Goal: Communication & Community: Answer question/provide support

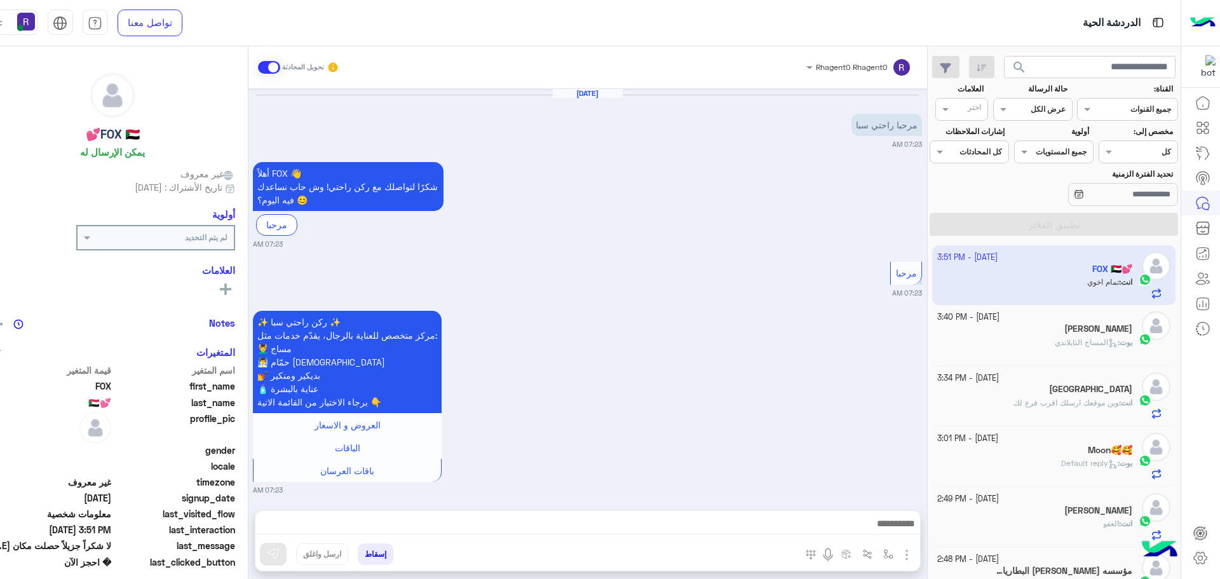
scroll to position [890, 0]
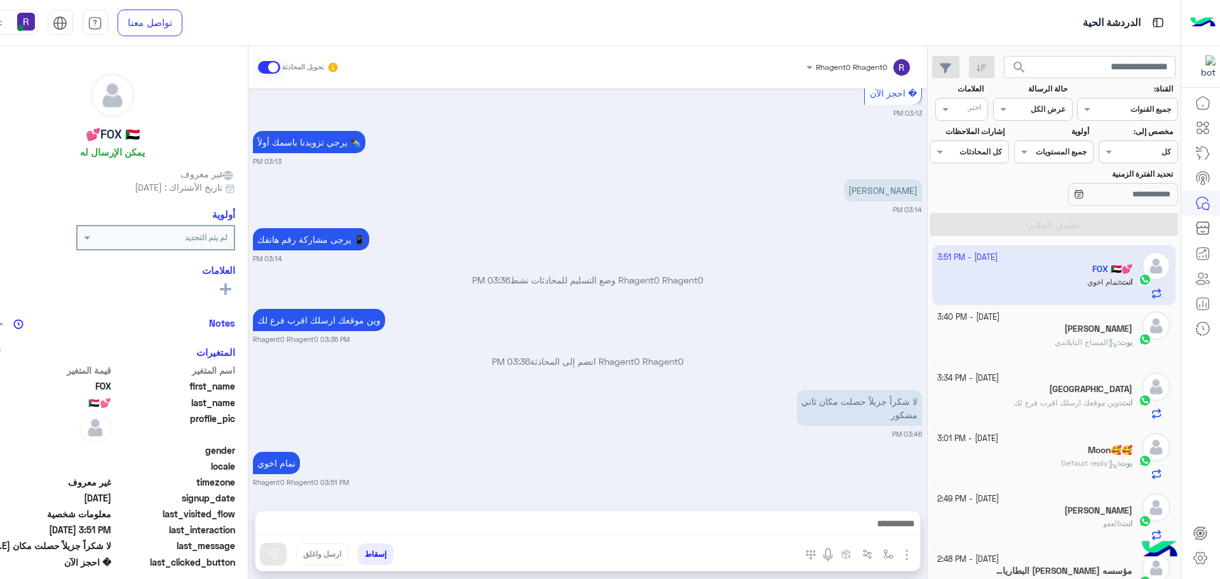
click at [1075, 339] on span "المساج التايلاندي" at bounding box center [1086, 342] width 63 height 10
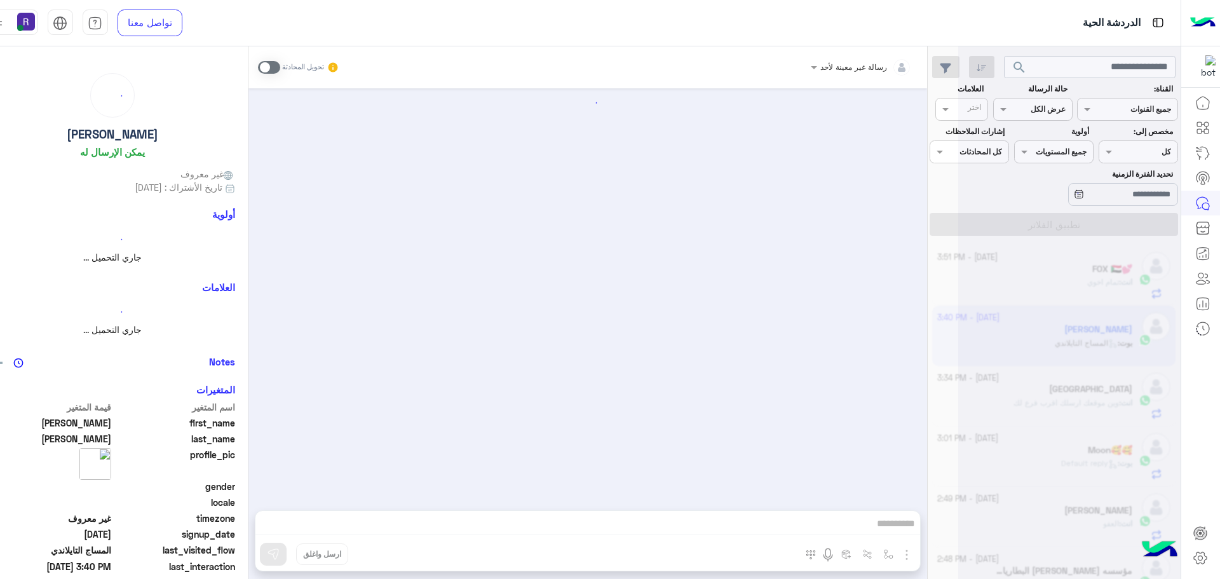
scroll to position [1030, 0]
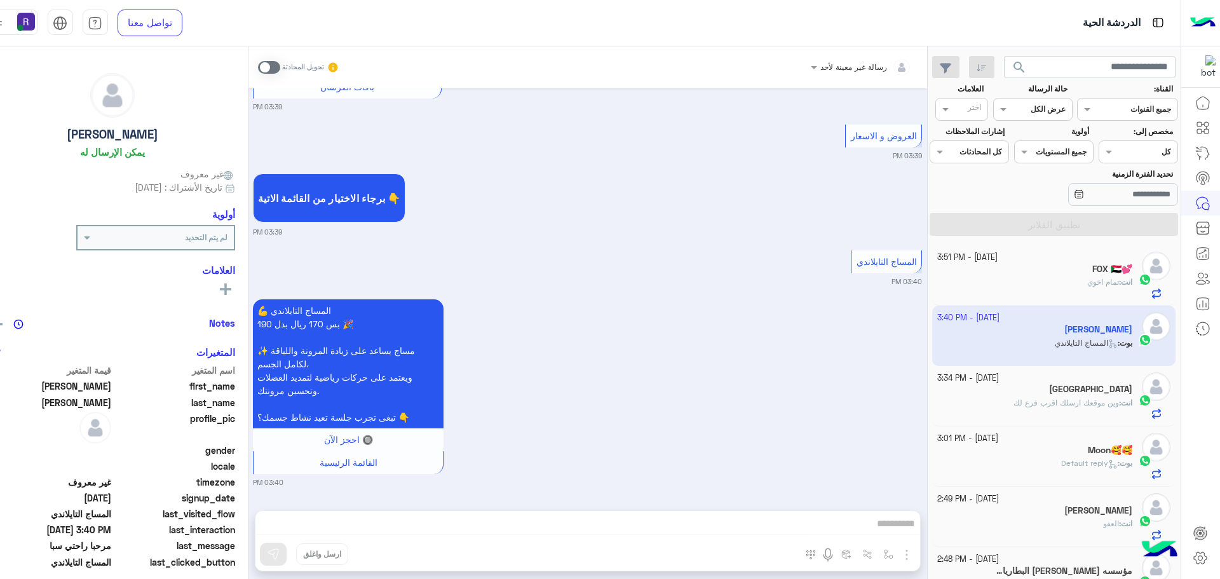
click at [1096, 273] on h5 "FOX 🇸🇩💕" at bounding box center [1112, 269] width 40 height 11
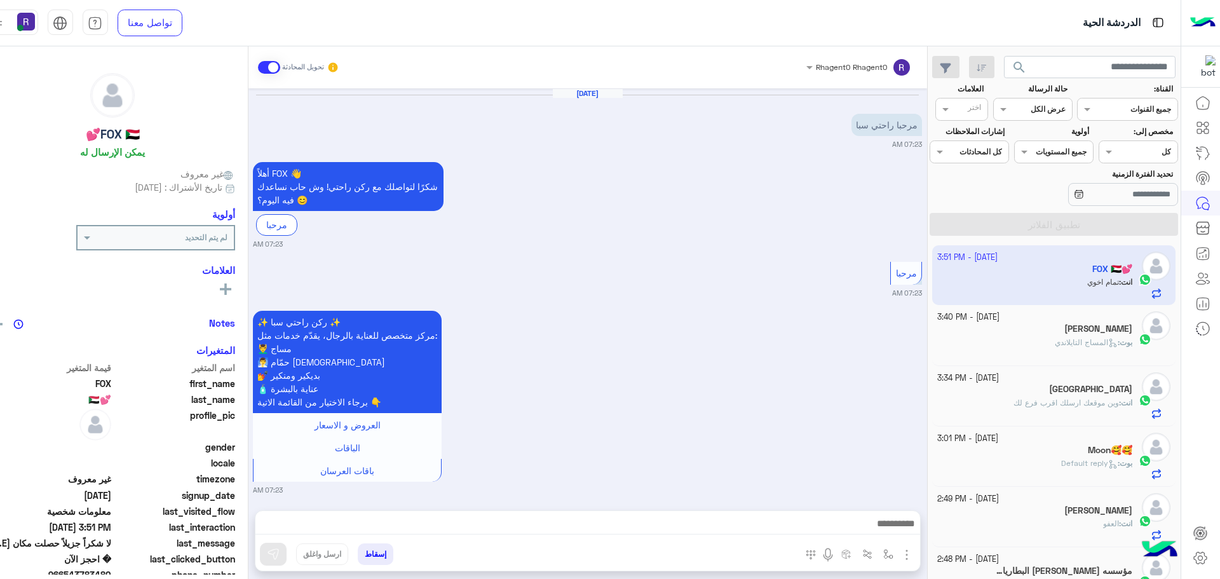
scroll to position [890, 0]
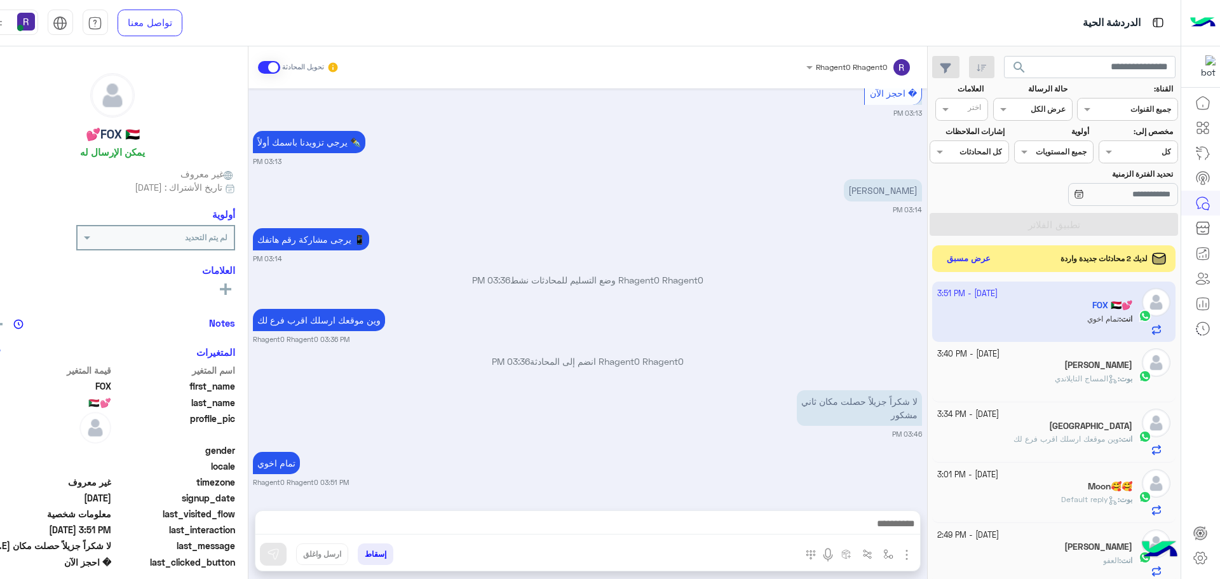
click at [972, 260] on button "عرض مسبق" at bounding box center [968, 258] width 53 height 17
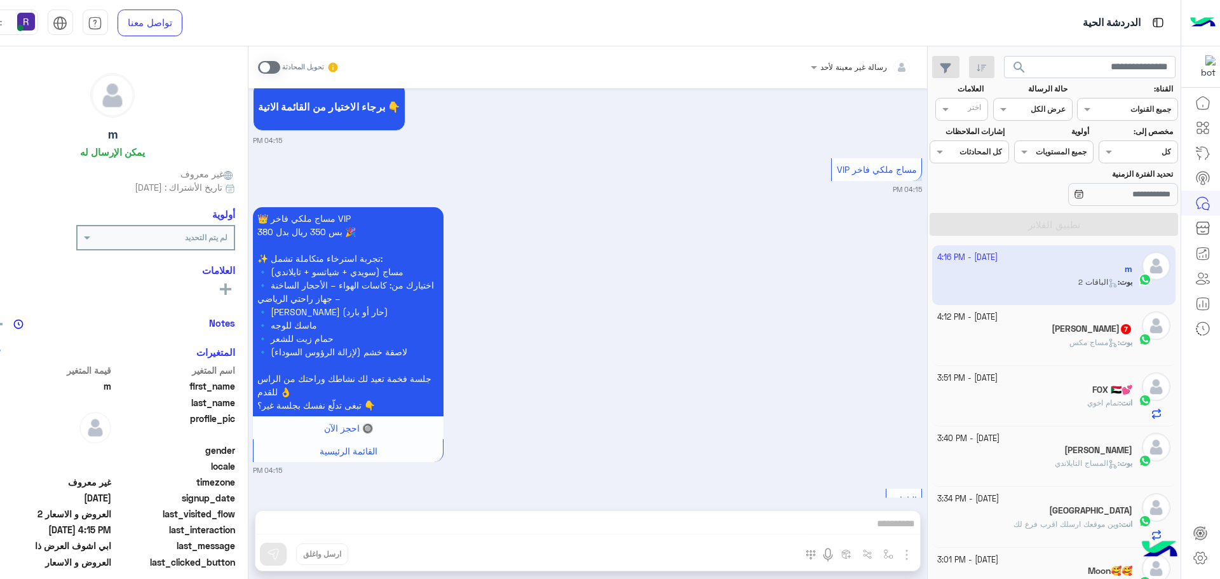
scroll to position [906, 0]
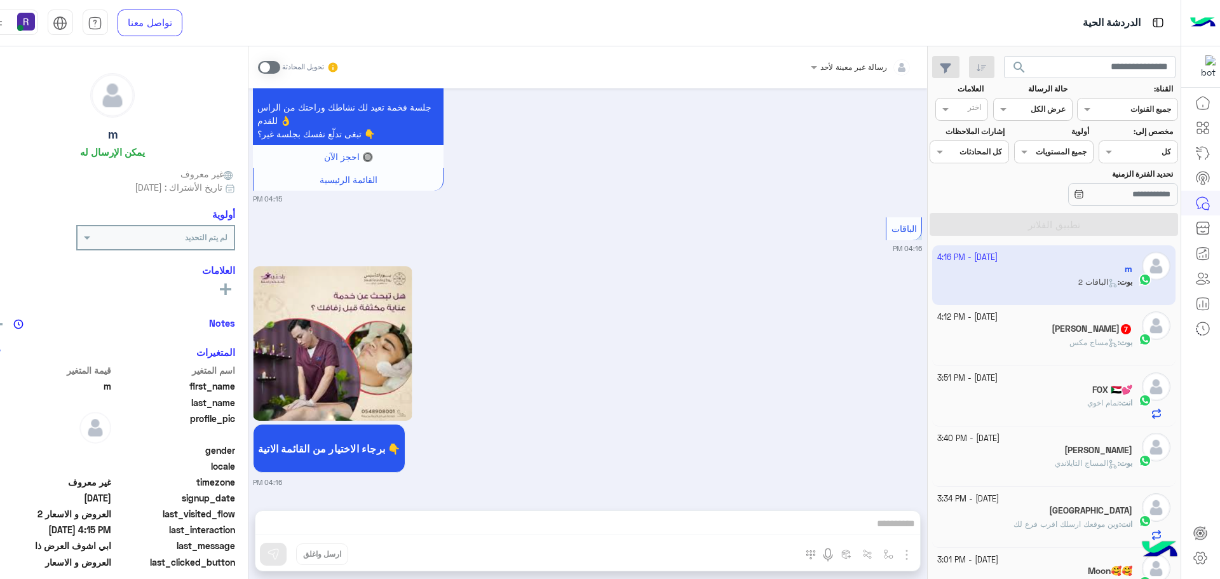
click at [280, 65] on span at bounding box center [269, 67] width 22 height 13
click at [280, 68] on span at bounding box center [269, 67] width 22 height 13
click at [280, 65] on span at bounding box center [269, 67] width 22 height 13
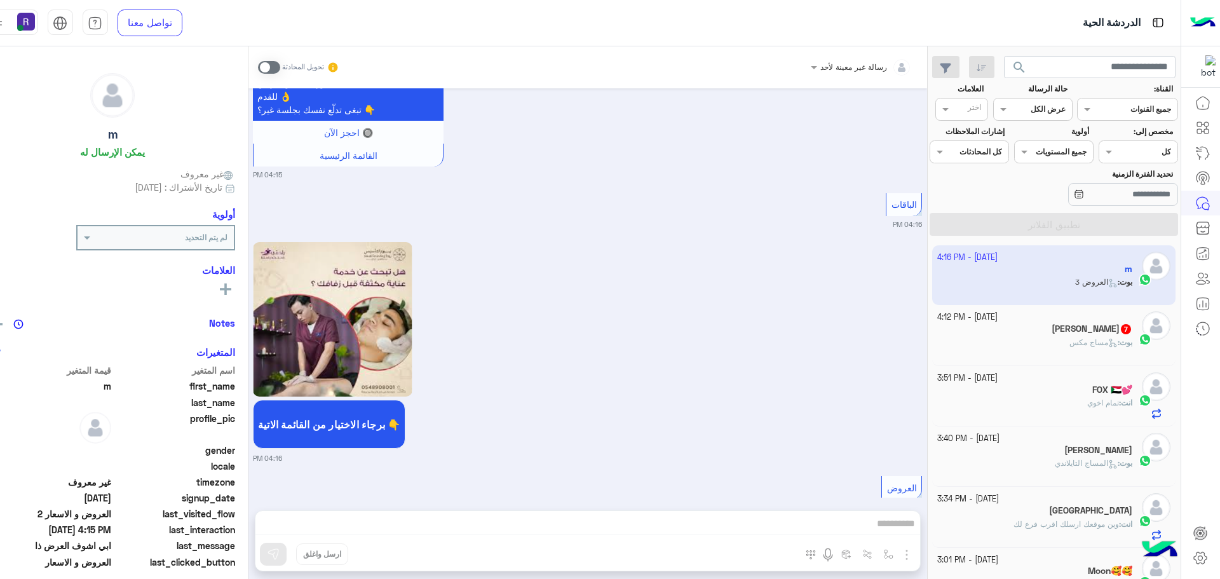
scroll to position [1201, 0]
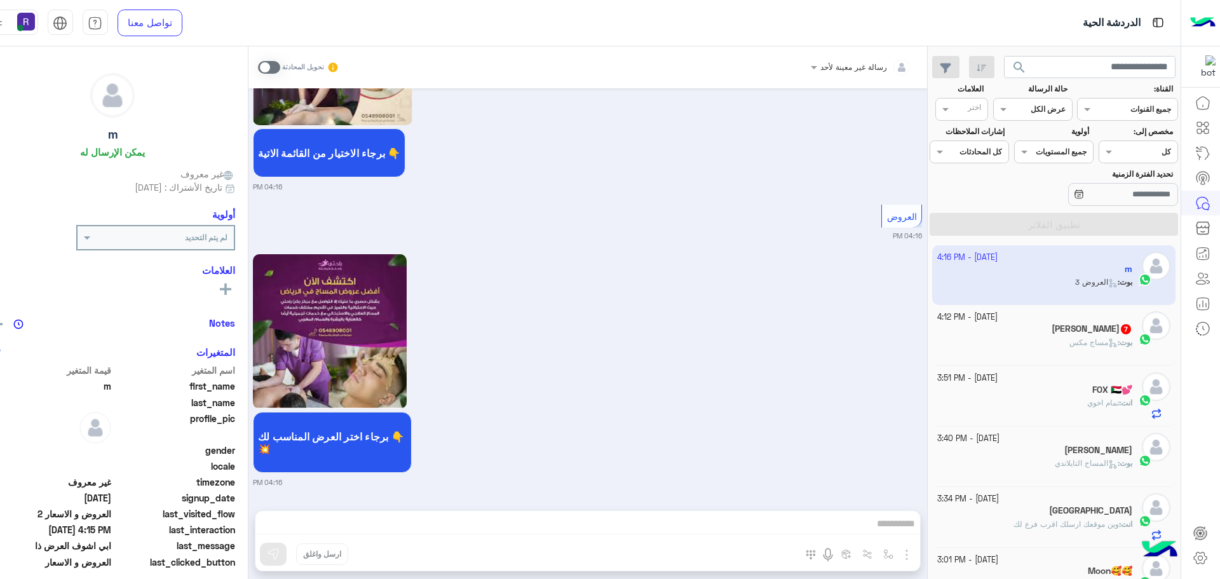
click at [280, 65] on span at bounding box center [269, 67] width 22 height 13
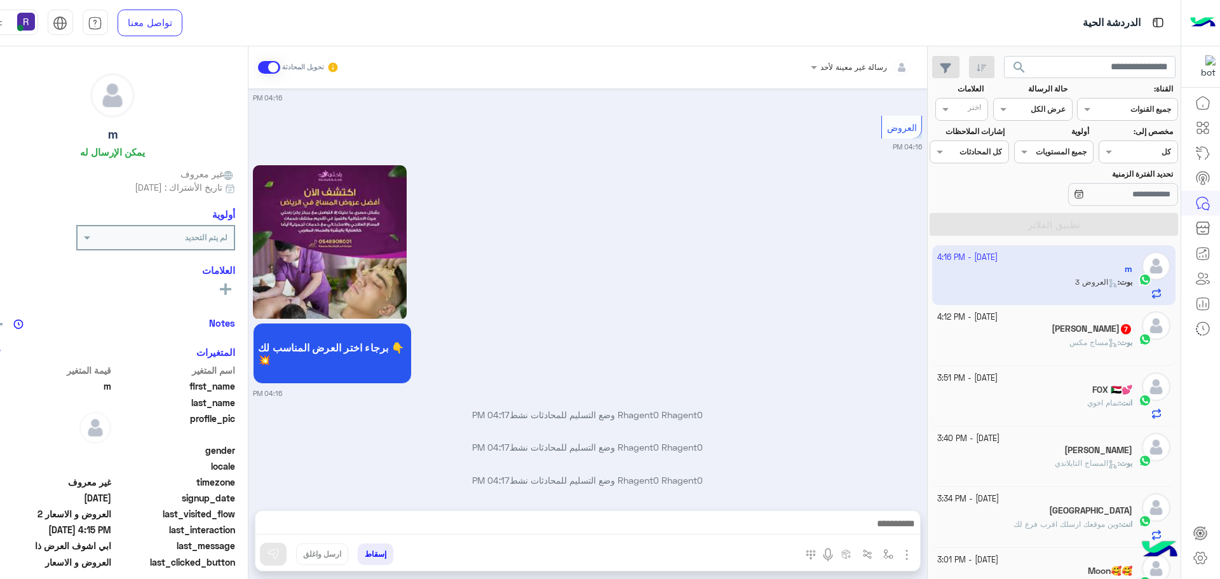
scroll to position [1331, 0]
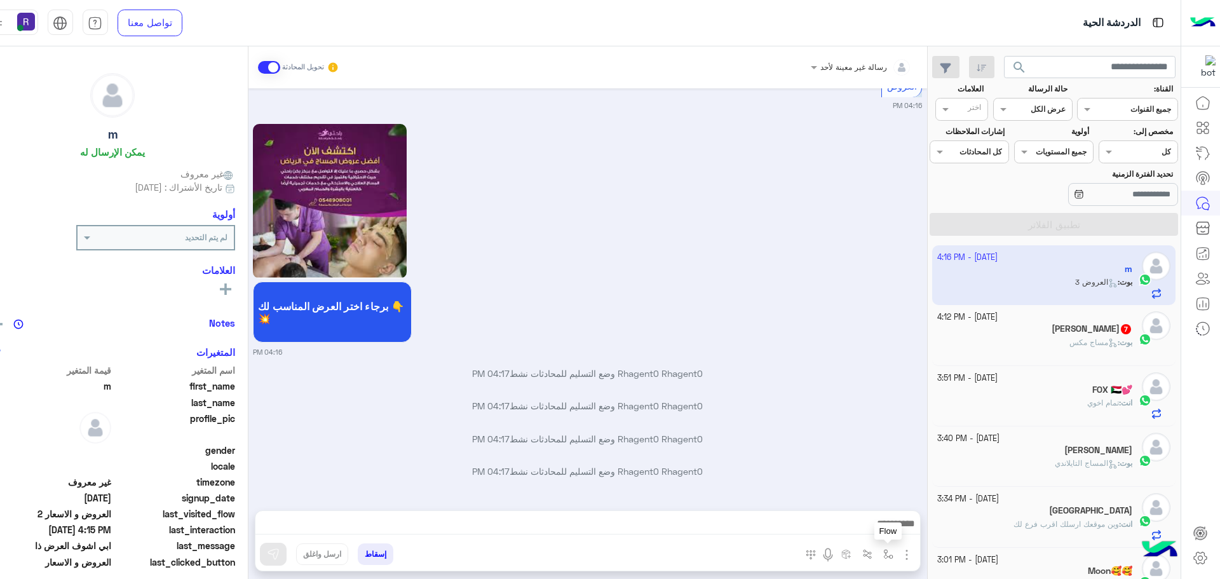
click at [893, 555] on img "button" at bounding box center [888, 554] width 10 height 10
click at [887, 529] on input "text" at bounding box center [859, 524] width 64 height 11
click at [827, 386] on div "Rhagent0 Rhagent0 وضع التسليم للمحادثات نشط 04:17 PM" at bounding box center [587, 378] width 669 height 23
click at [914, 555] on img "button" at bounding box center [906, 554] width 15 height 15
click at [894, 526] on span "الصور" at bounding box center [883, 527] width 24 height 15
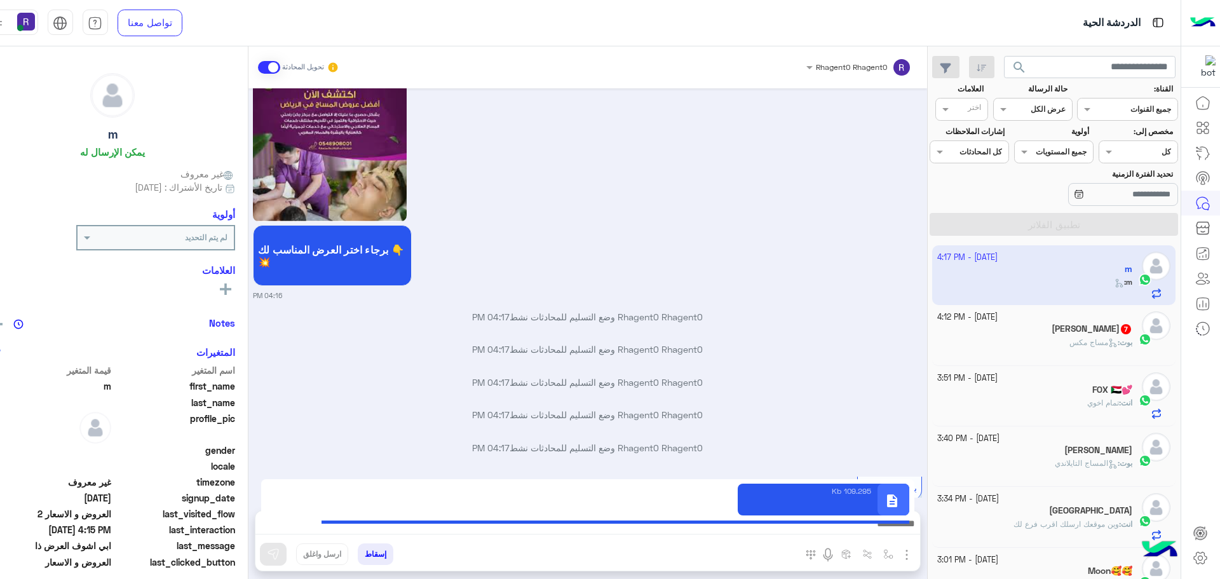
scroll to position [1413, 0]
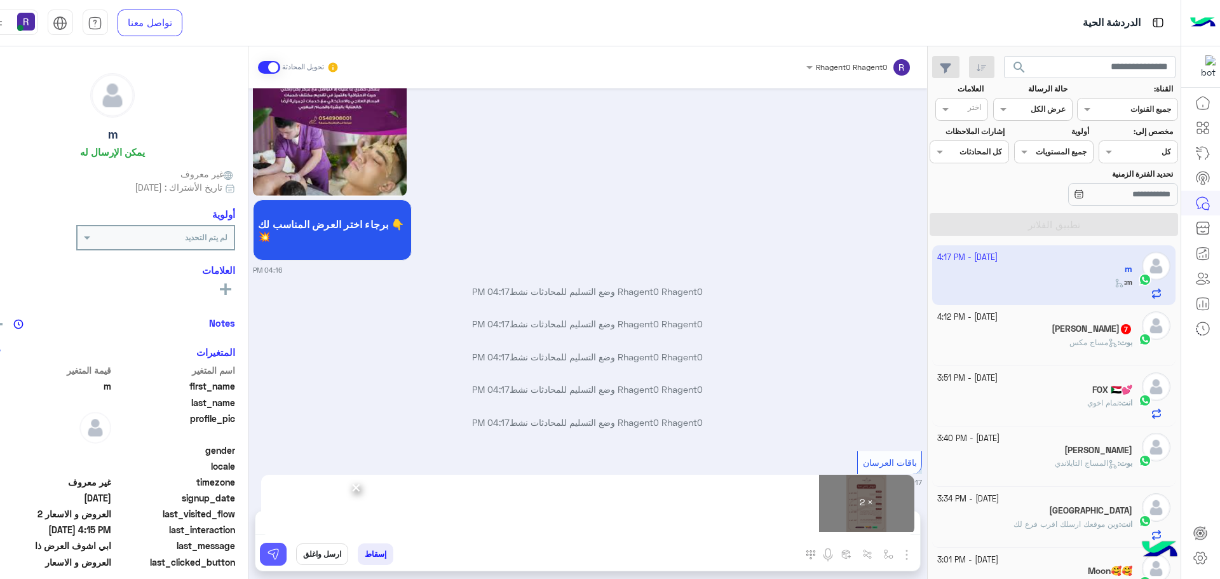
click at [276, 550] on img at bounding box center [273, 554] width 13 height 13
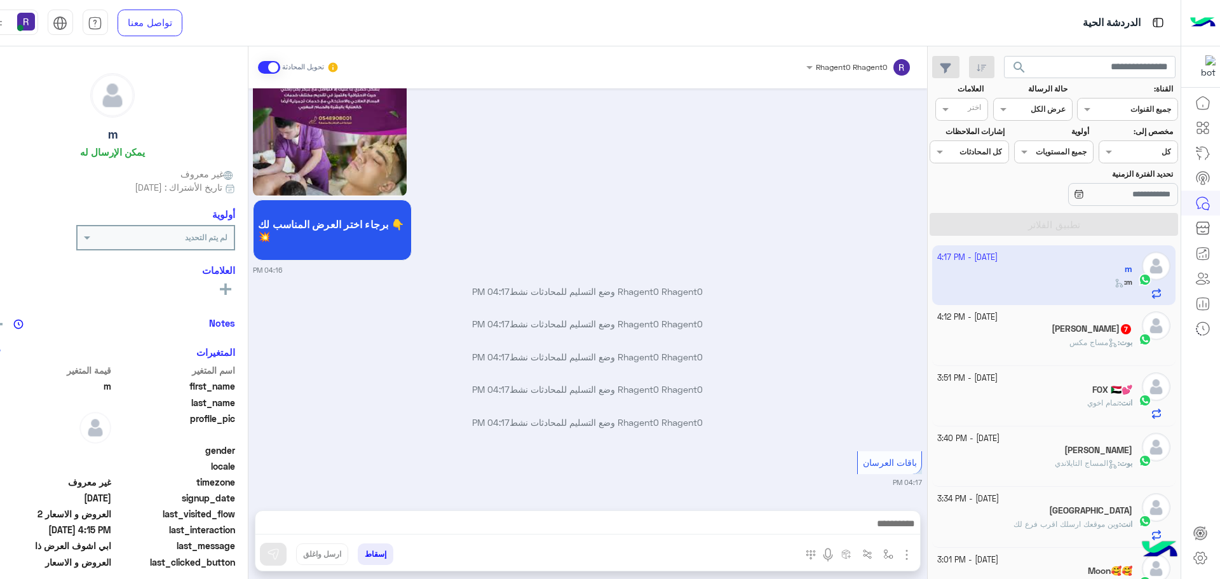
drag, startPoint x: 564, startPoint y: 526, endPoint x: 738, endPoint y: 393, distance: 218.5
click at [738, 393] on p "Rhagent0 Rhagent0 وضع التسليم للمحادثات نشط 04:17 PM" at bounding box center [587, 389] width 669 height 13
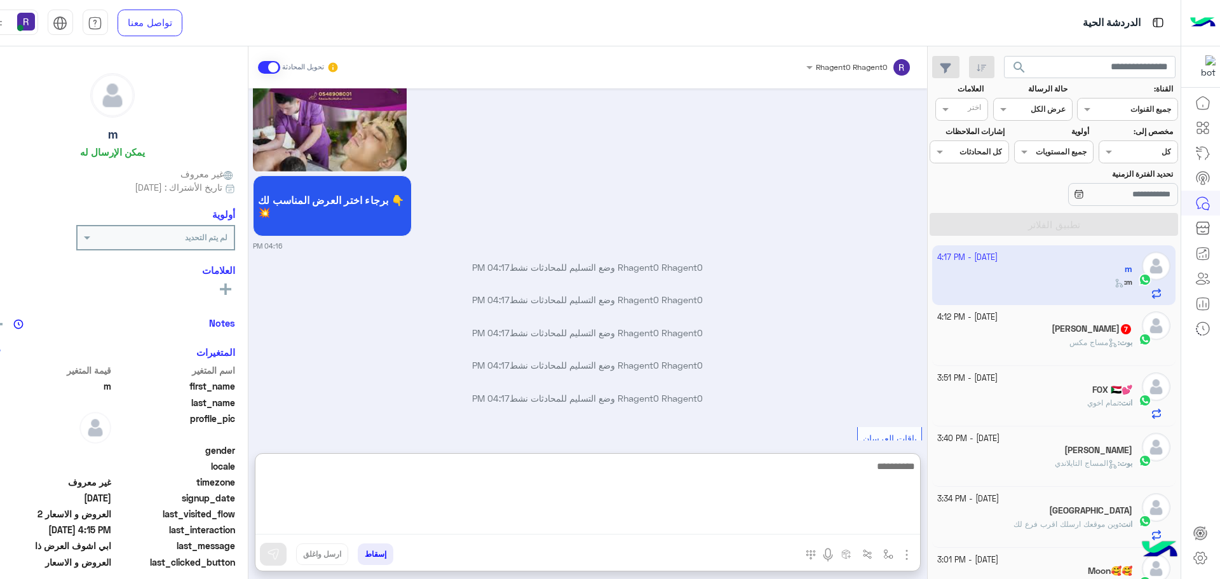
click at [632, 529] on textarea at bounding box center [587, 496] width 665 height 76
type textarea "*"
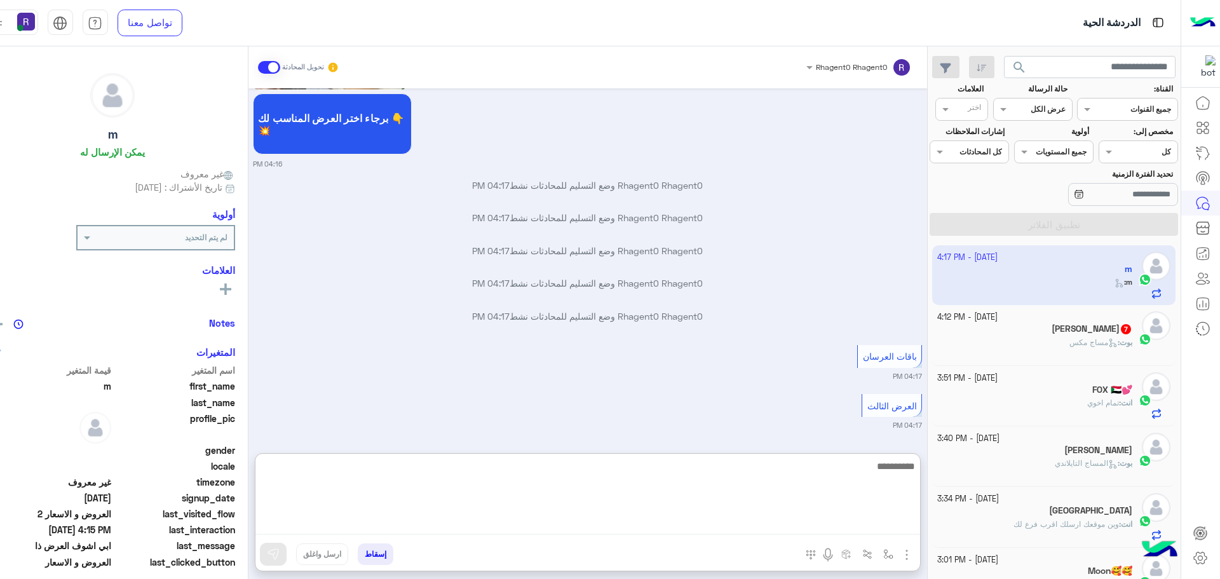
paste textarea "**********"
type textarea "**********"
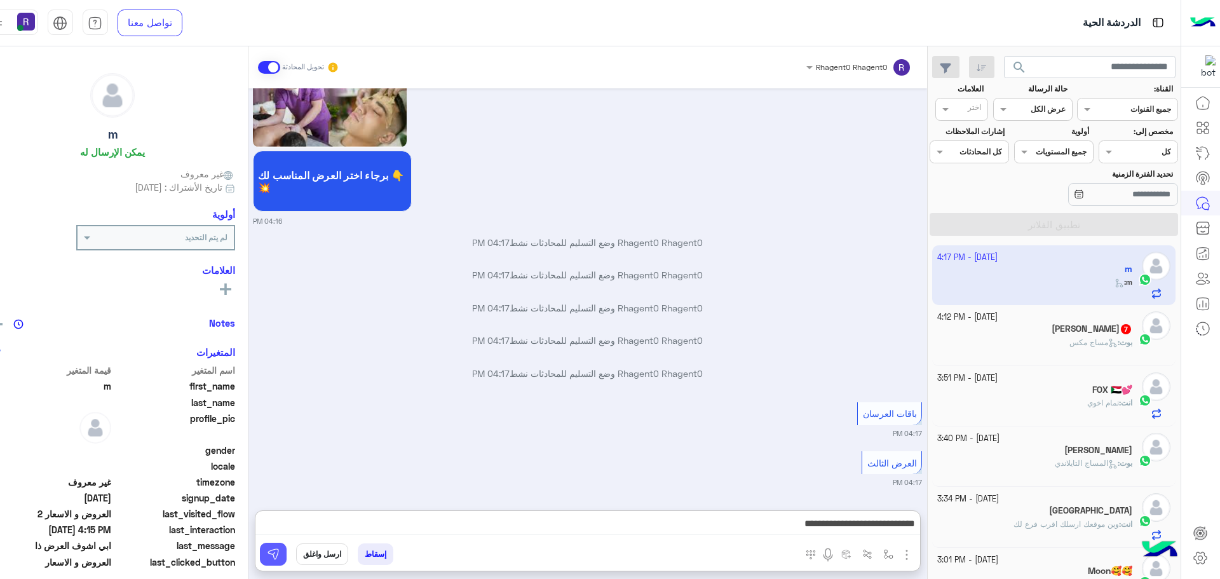
click at [279, 554] on img at bounding box center [273, 554] width 13 height 13
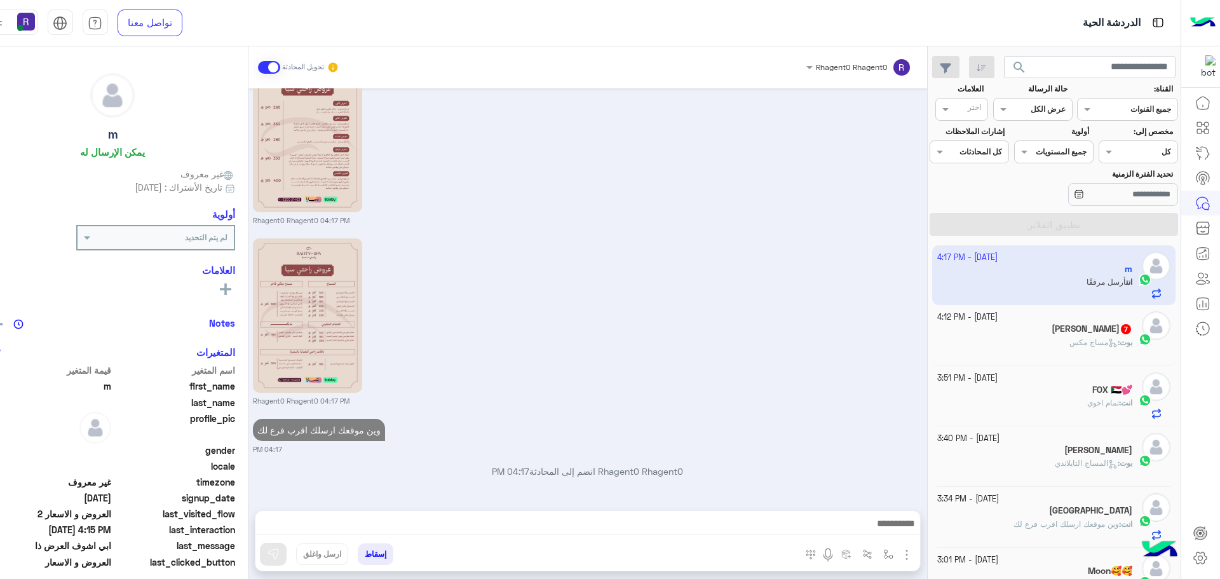
scroll to position [1905, 0]
click at [1035, 333] on div "أبو فهد 7" at bounding box center [1034, 329] width 195 height 13
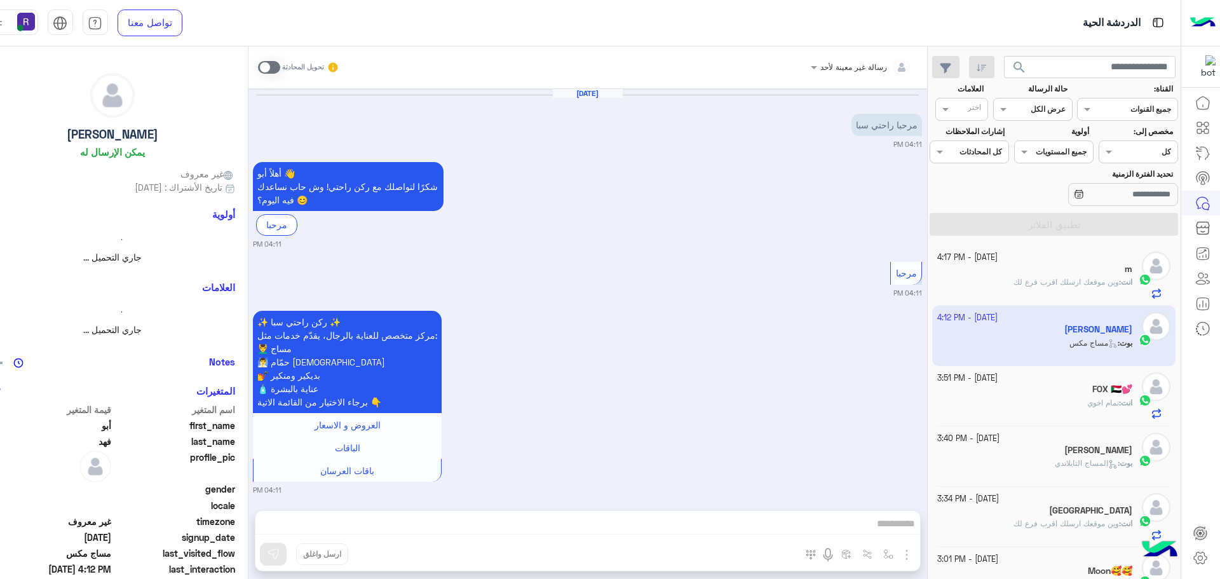
scroll to position [1083, 0]
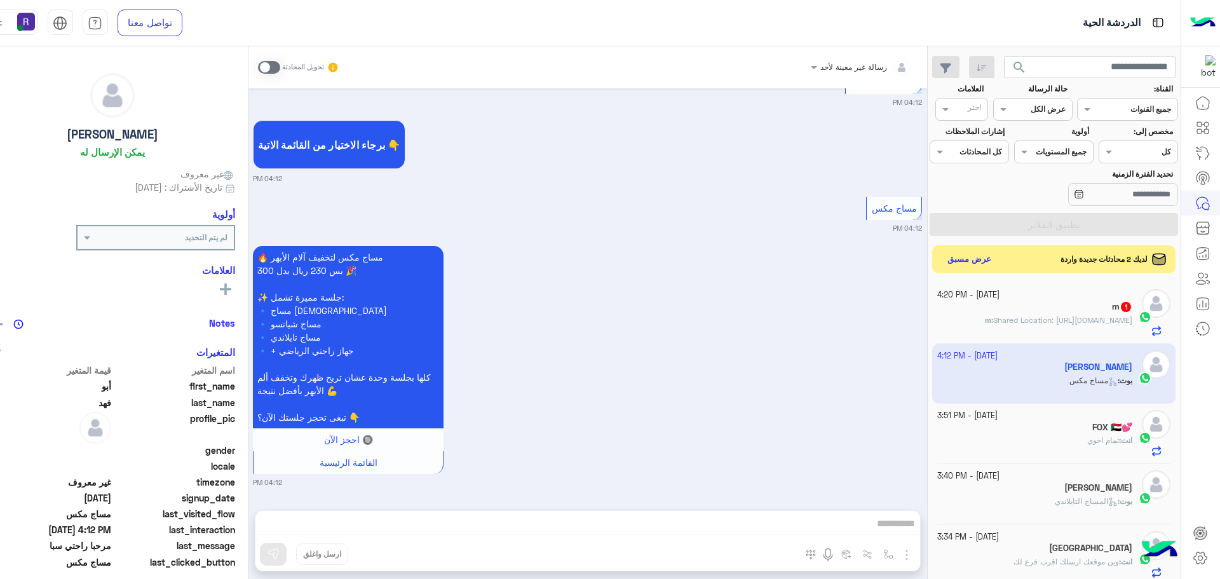
click at [998, 326] on p "m : Shared Location: https://maps.google.com/maps?q=24.3965147,46.8389832" at bounding box center [1058, 320] width 147 height 11
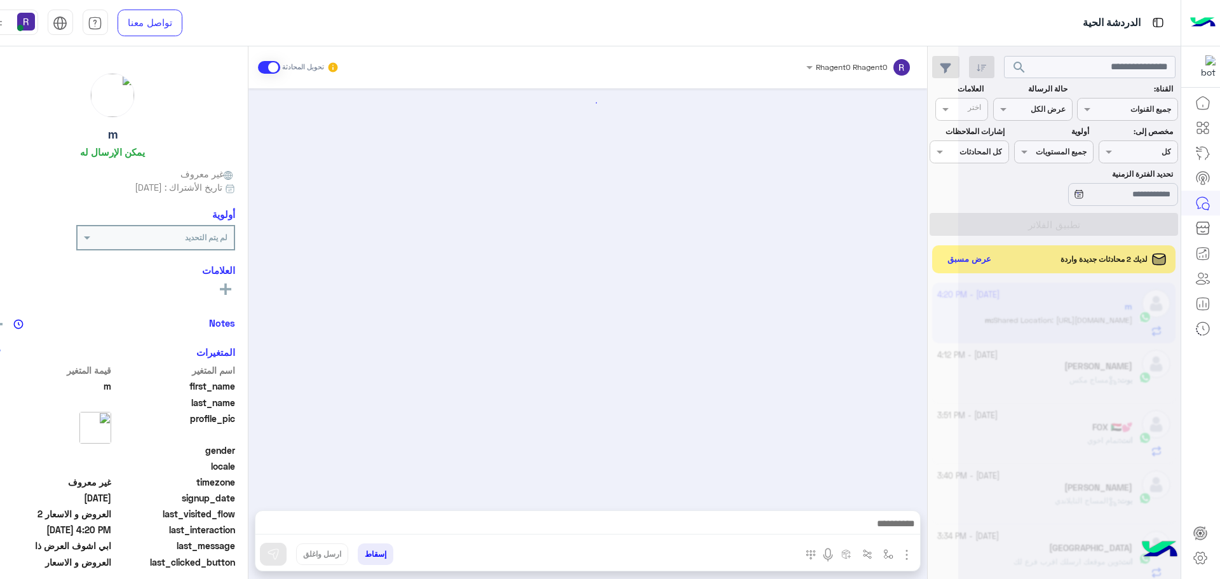
scroll to position [1474, 0]
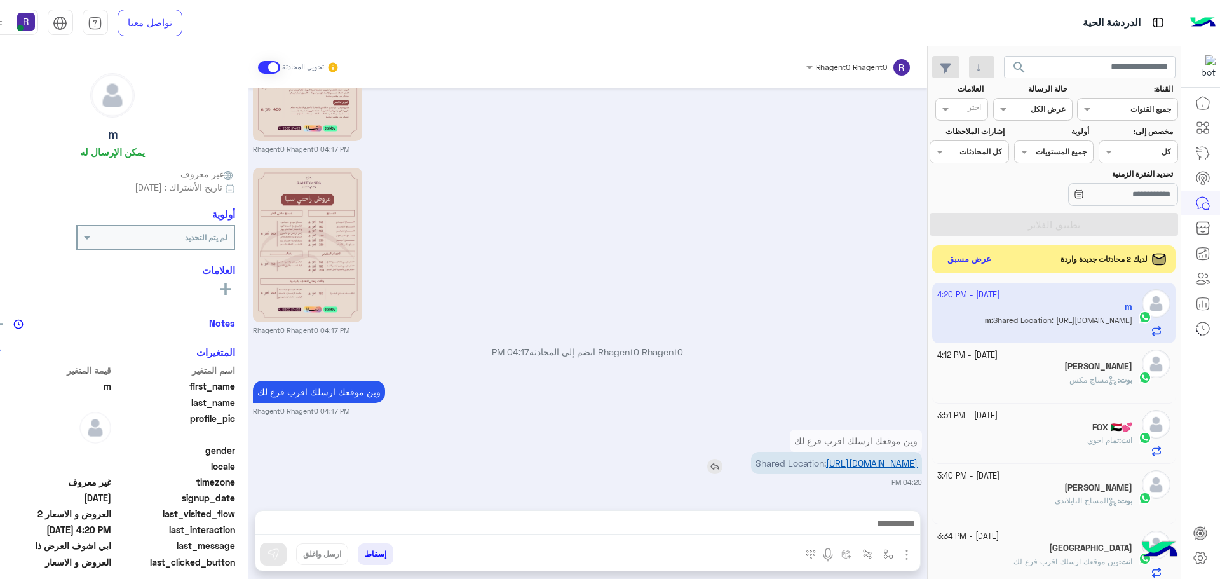
click at [864, 462] on link "https://maps.google.com/maps?q=24.3965147,46.8389832" at bounding box center [872, 463] width 92 height 11
click at [979, 254] on button "عرض مسبق" at bounding box center [968, 258] width 53 height 17
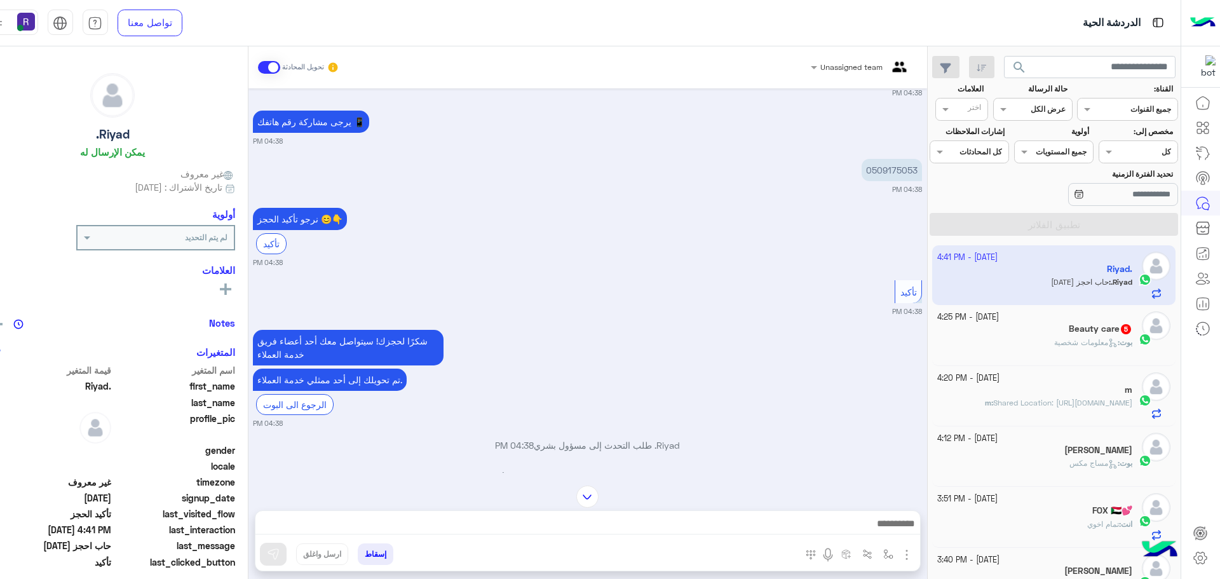
scroll to position [1042, 0]
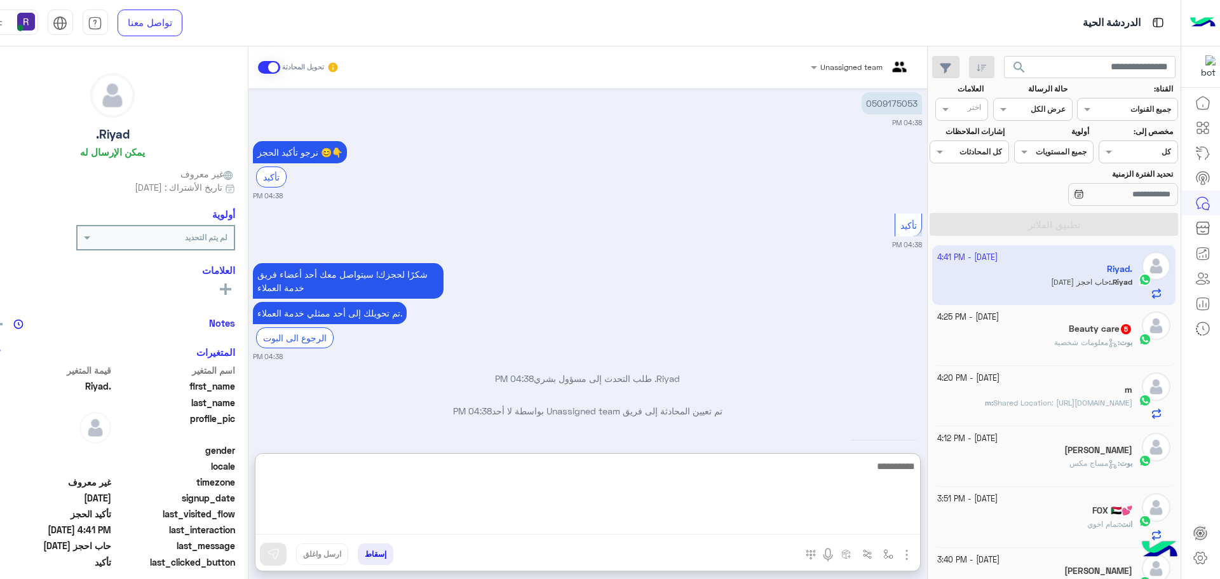
paste textarea "**********"
type textarea "**********"
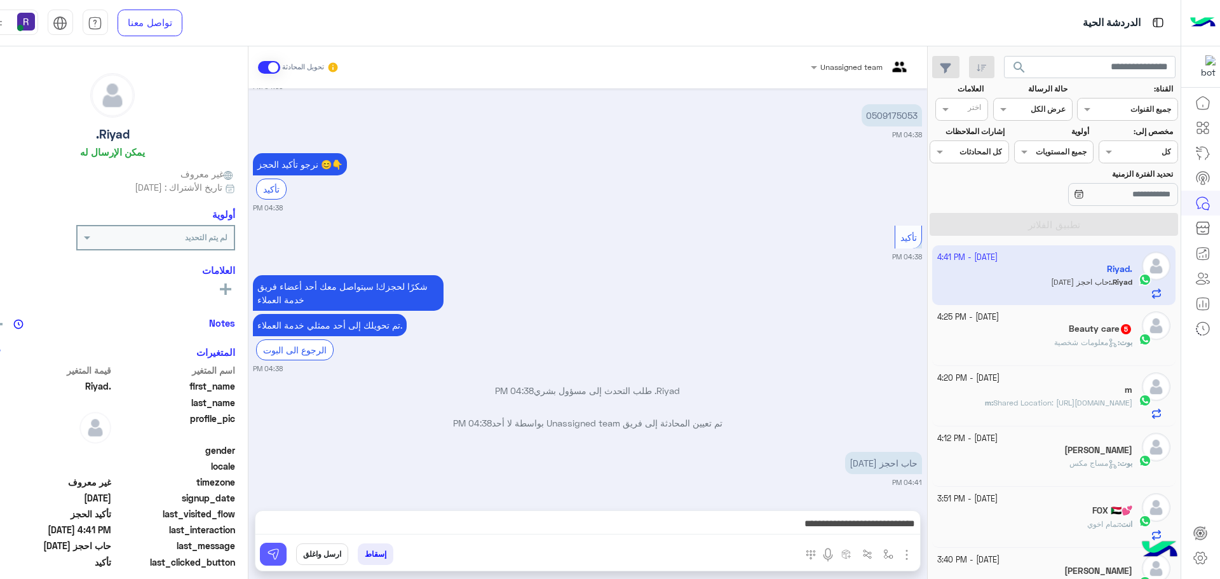
click at [280, 555] on img at bounding box center [273, 554] width 13 height 13
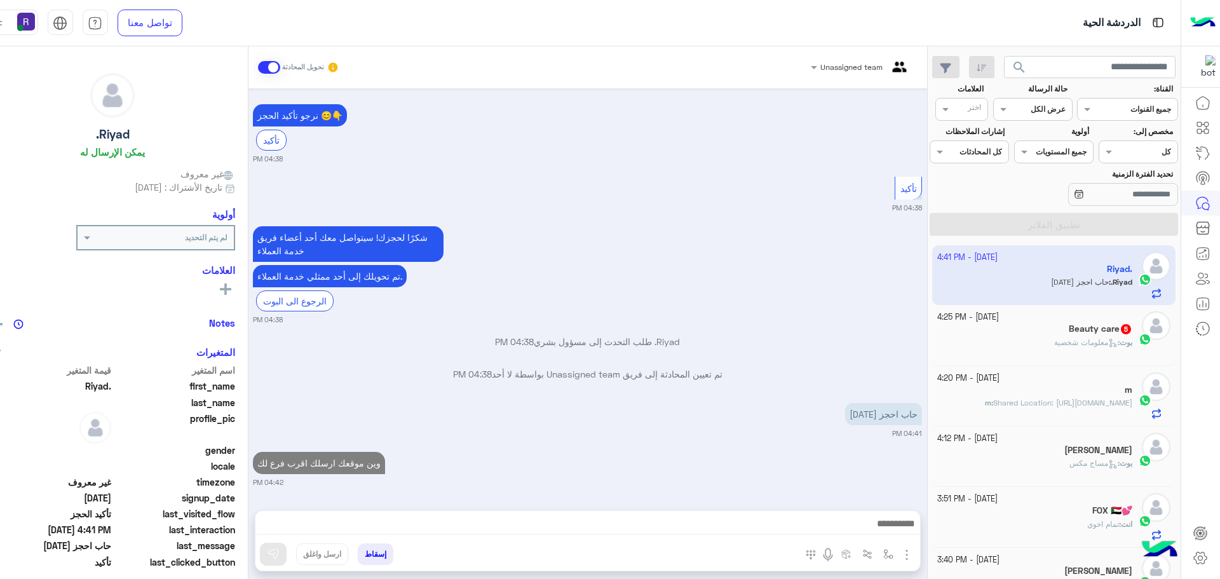
click at [1096, 330] on h5 "Beauty care 5" at bounding box center [1101, 328] width 64 height 11
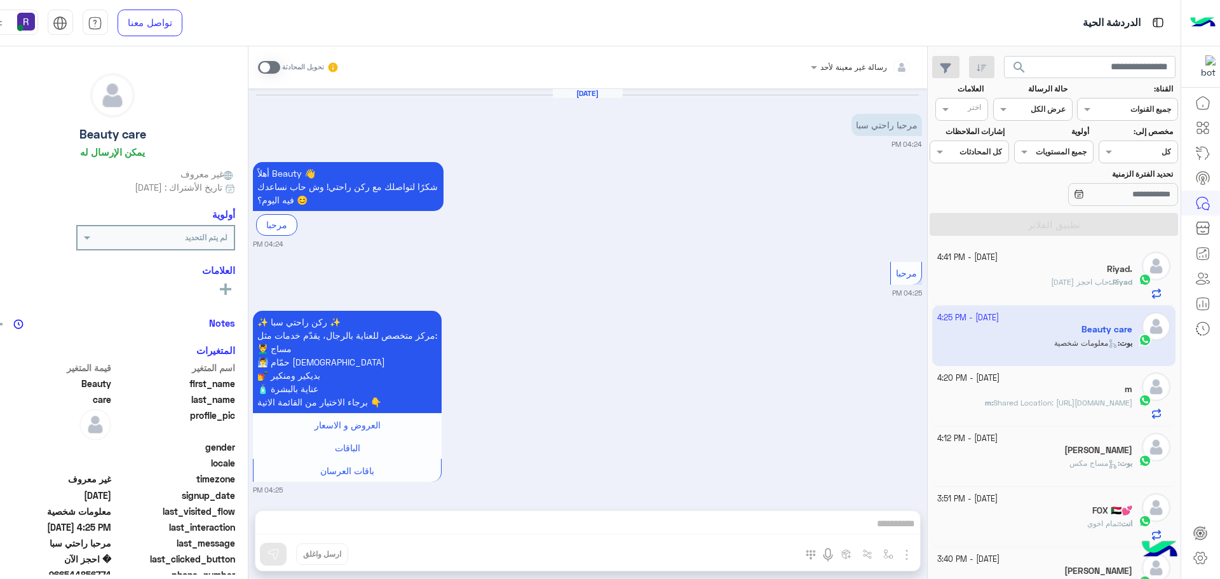
scroll to position [493, 0]
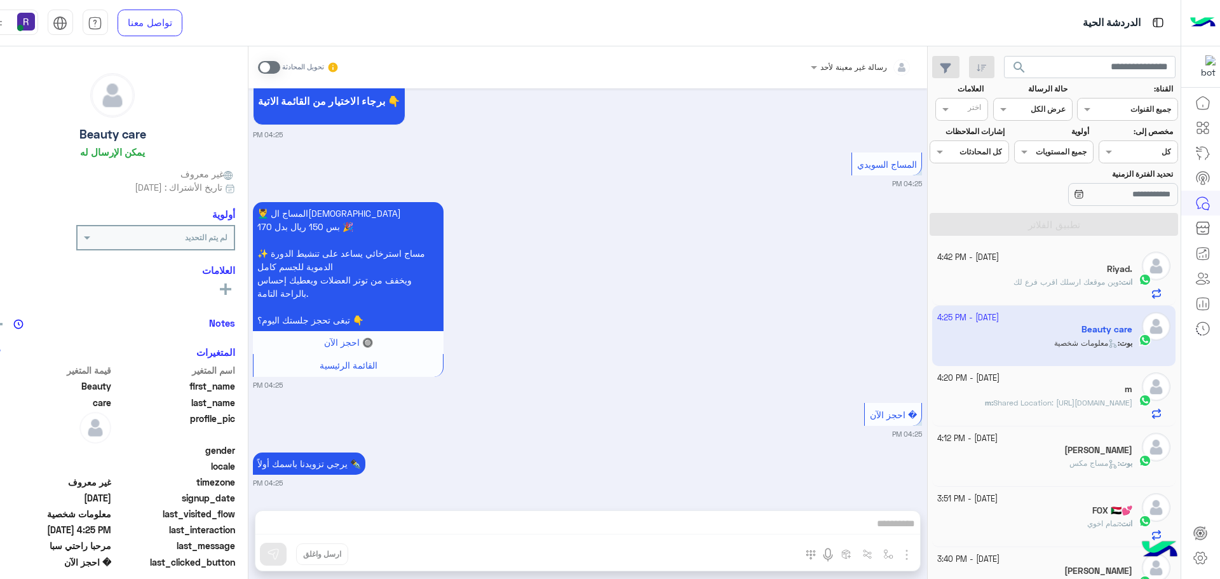
click at [280, 69] on span at bounding box center [269, 67] width 22 height 13
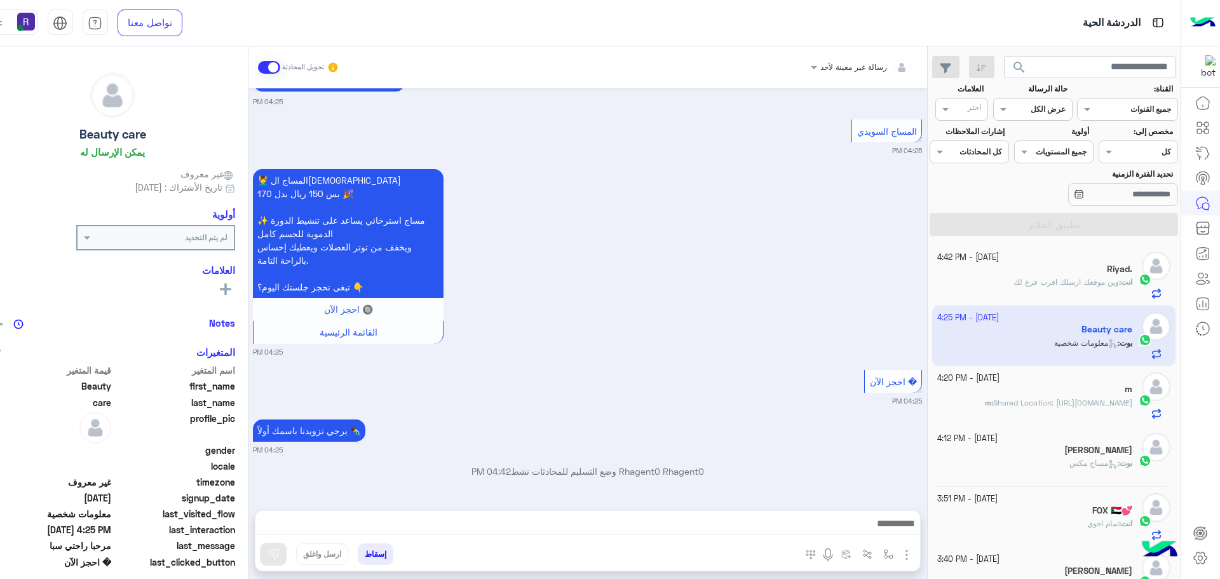
click at [911, 553] on img "button" at bounding box center [906, 554] width 15 height 15
click at [894, 525] on span "الصور" at bounding box center [883, 527] width 24 height 15
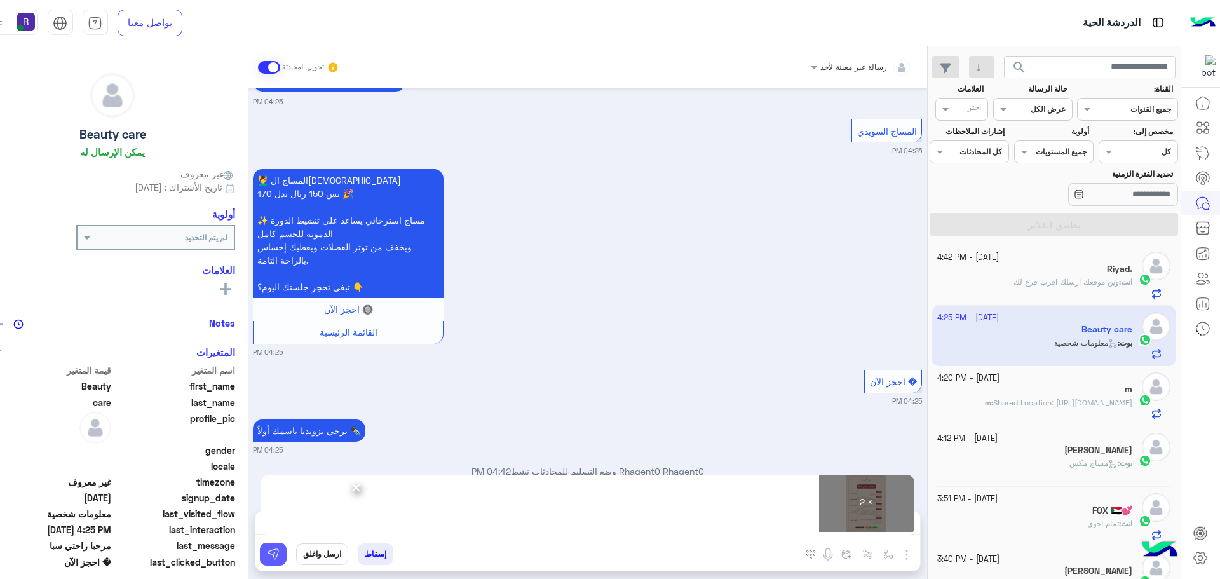
click at [280, 557] on img at bounding box center [273, 554] width 13 height 13
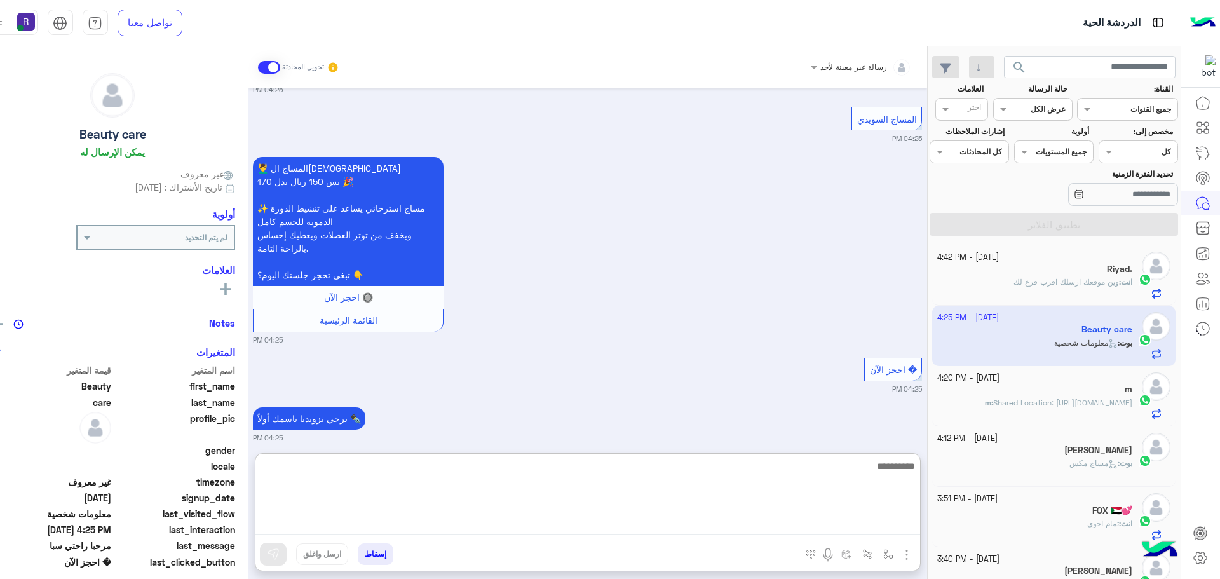
paste textarea "**********"
type textarea "**********"
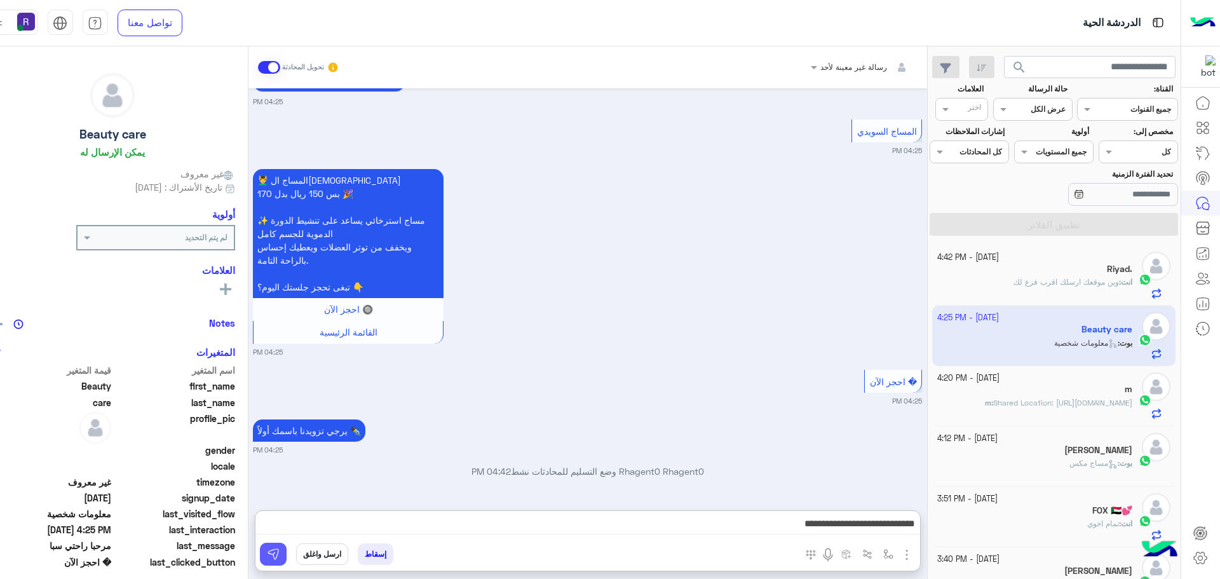
click at [280, 555] on img at bounding box center [273, 554] width 13 height 13
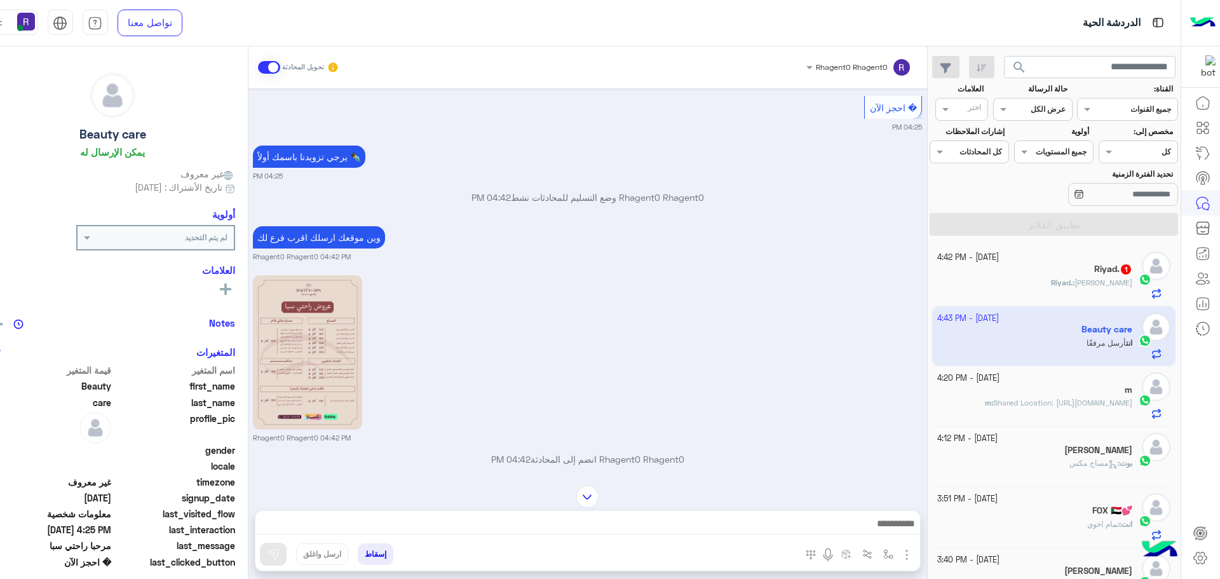
scroll to position [968, 0]
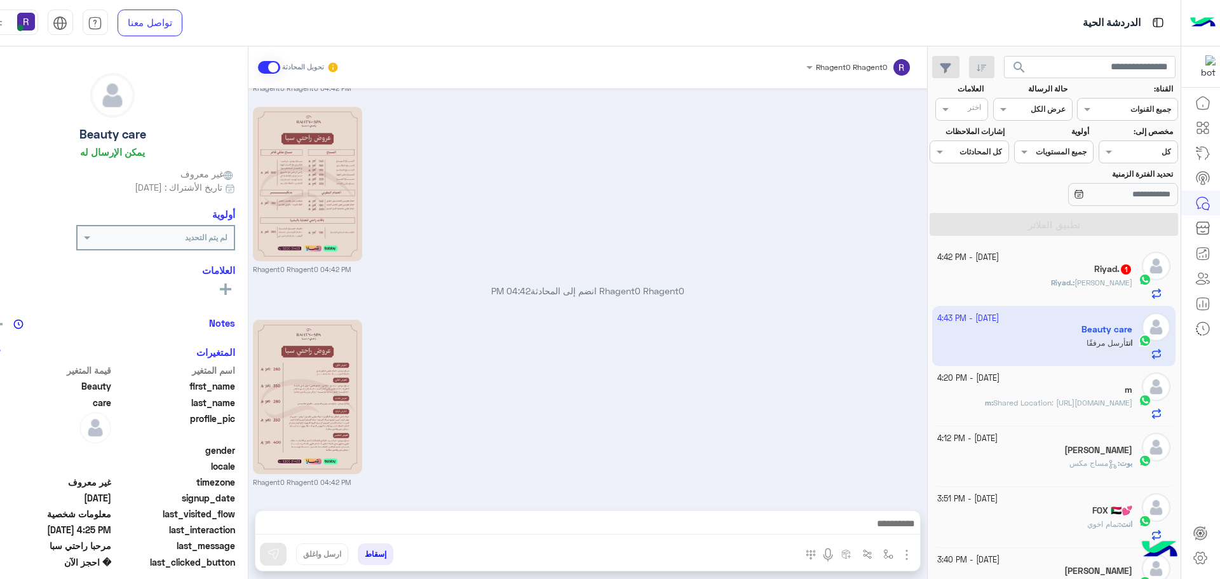
click at [1086, 289] on div "Riyad. : الرياض الروضة" at bounding box center [1034, 288] width 195 height 22
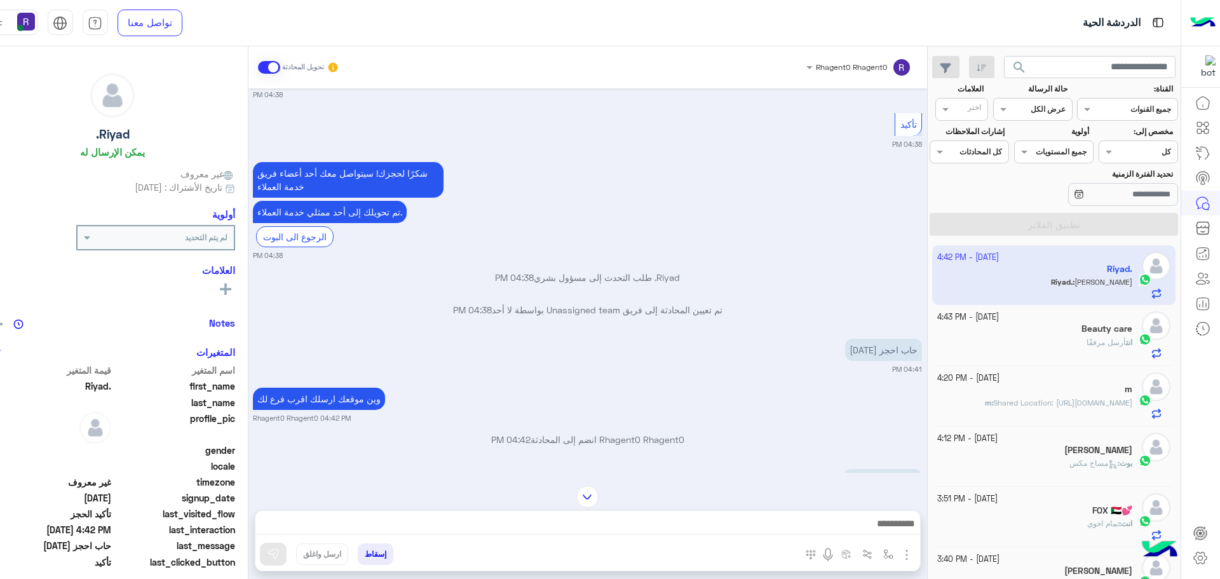
scroll to position [968, 0]
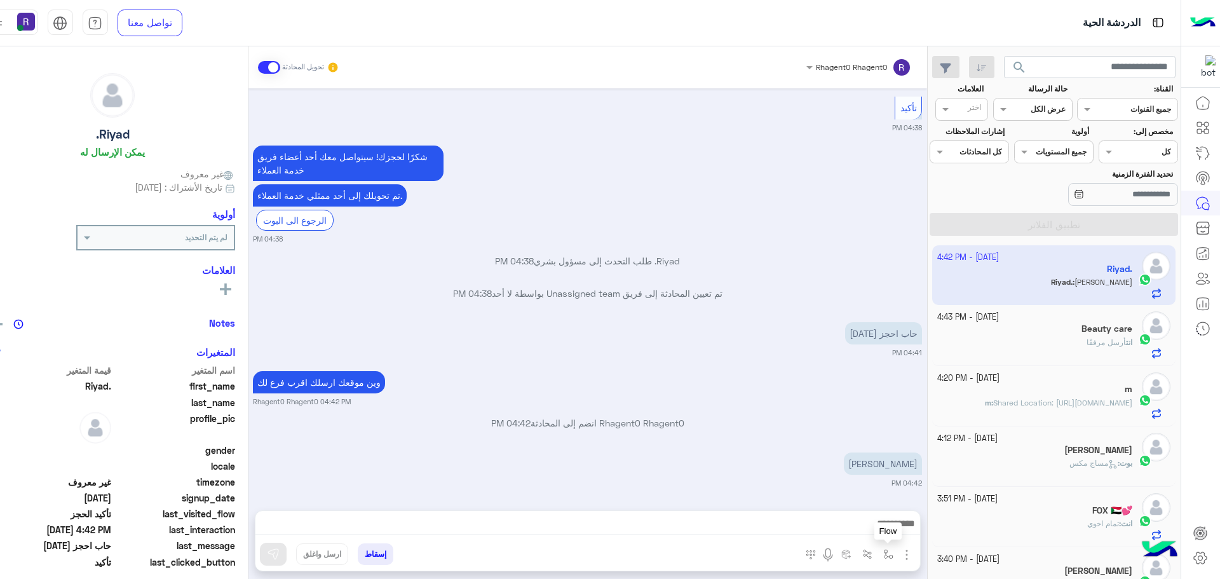
click at [893, 552] on img "button" at bounding box center [888, 554] width 10 height 10
click at [893, 553] on img "button" at bounding box center [888, 554] width 10 height 10
click at [893, 550] on img "button" at bounding box center [888, 554] width 10 height 10
click at [893, 554] on img "button" at bounding box center [888, 554] width 10 height 10
click at [909, 548] on img "button" at bounding box center [906, 554] width 15 height 15
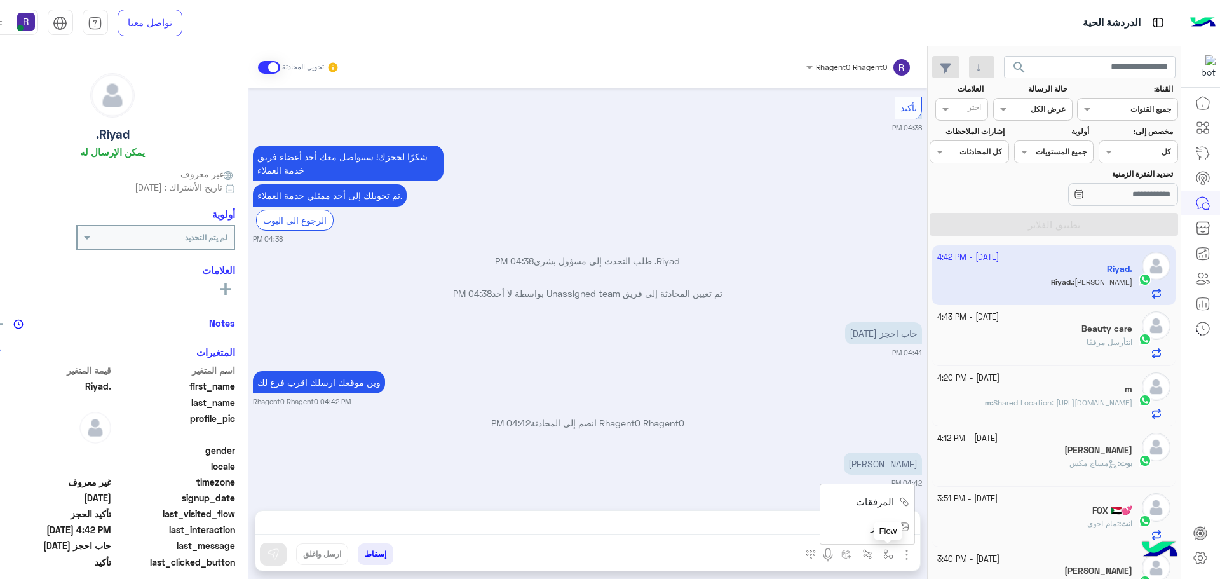
click at [893, 553] on img "button" at bounding box center [888, 554] width 10 height 10
click at [890, 526] on input "text" at bounding box center [859, 524] width 64 height 11
click at [878, 439] on div "الروضة" at bounding box center [843, 433] width 109 height 25
type textarea "******"
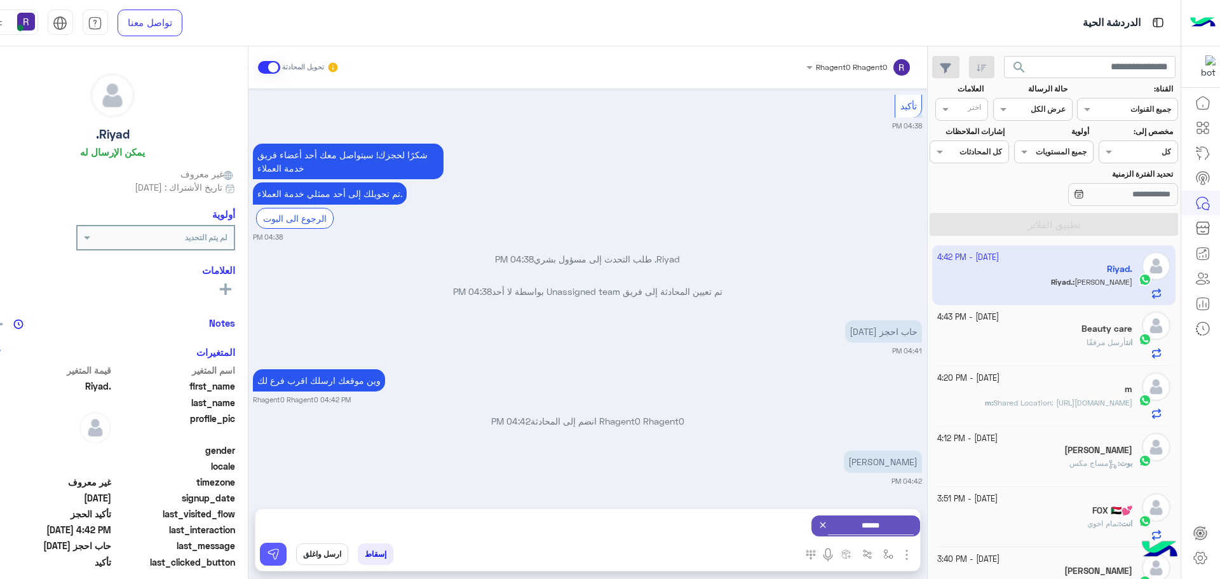
click at [287, 556] on button at bounding box center [273, 554] width 27 height 23
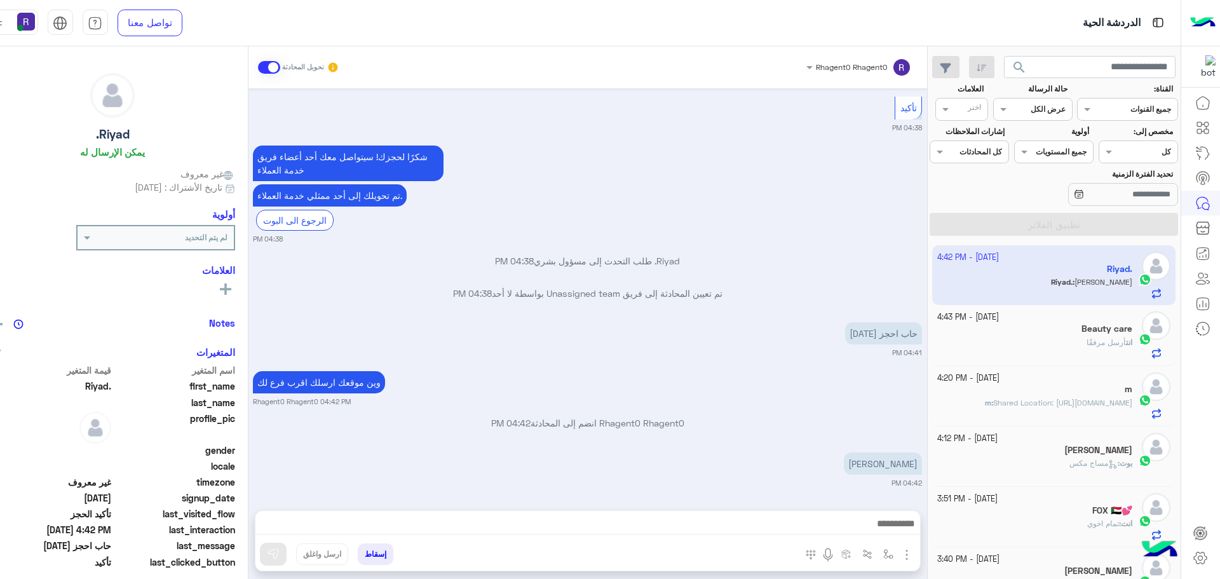
scroll to position [968, 0]
click at [1087, 344] on span "أرسل مرفقًا" at bounding box center [1106, 342] width 39 height 10
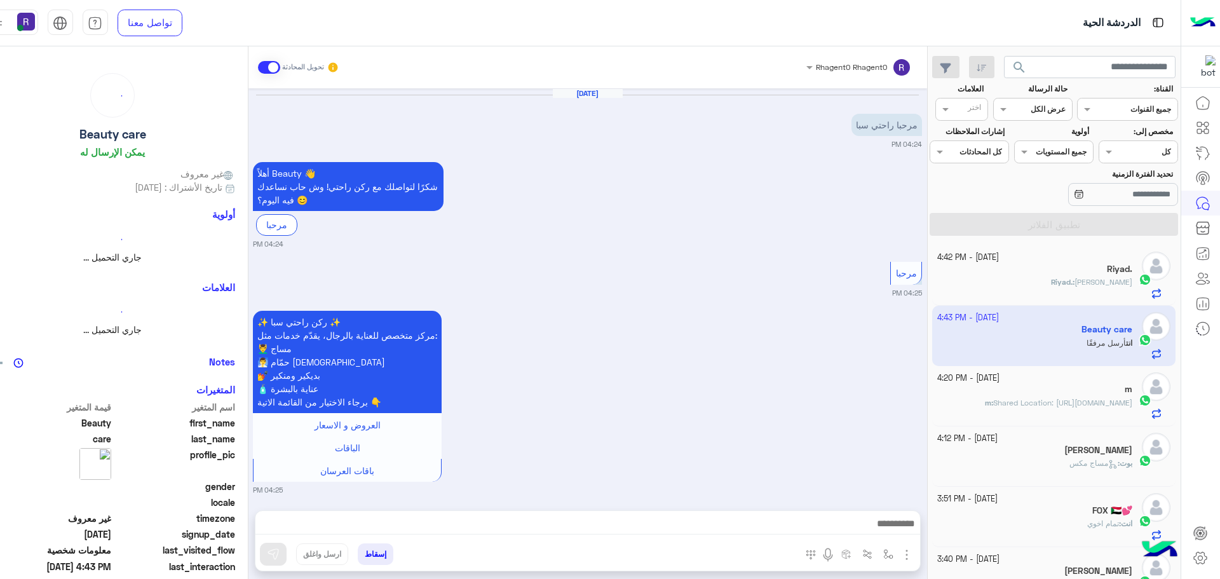
scroll to position [968, 0]
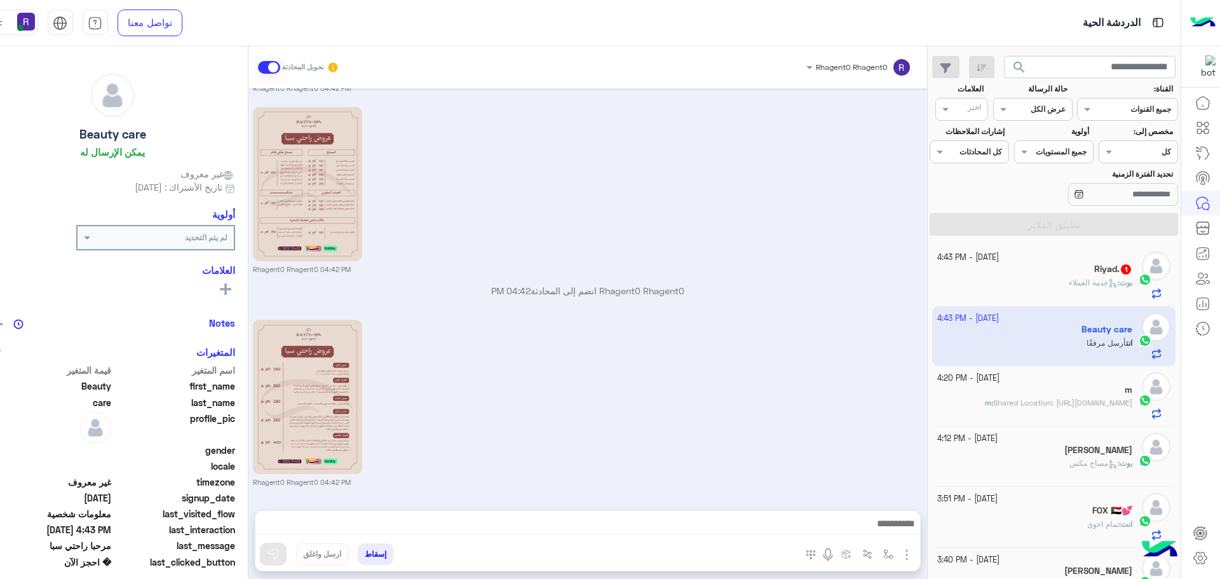
click at [1078, 287] on p "بوت : خدمة العملاء" at bounding box center [1101, 282] width 64 height 11
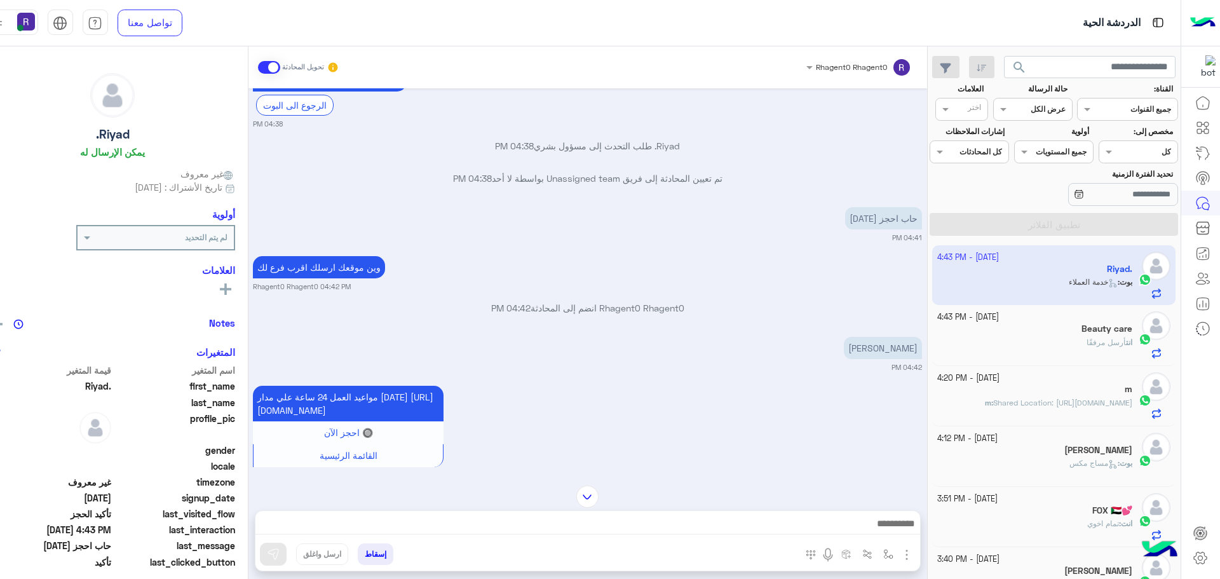
scroll to position [891, 0]
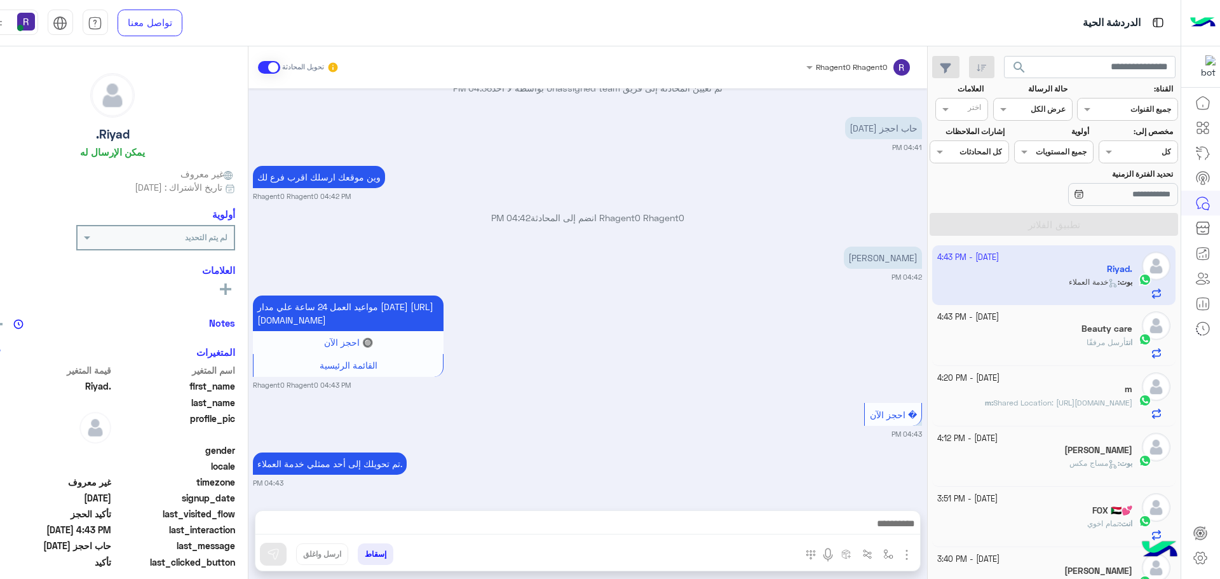
click at [1024, 343] on div "انت أرسل مرفقًا" at bounding box center [1034, 348] width 195 height 22
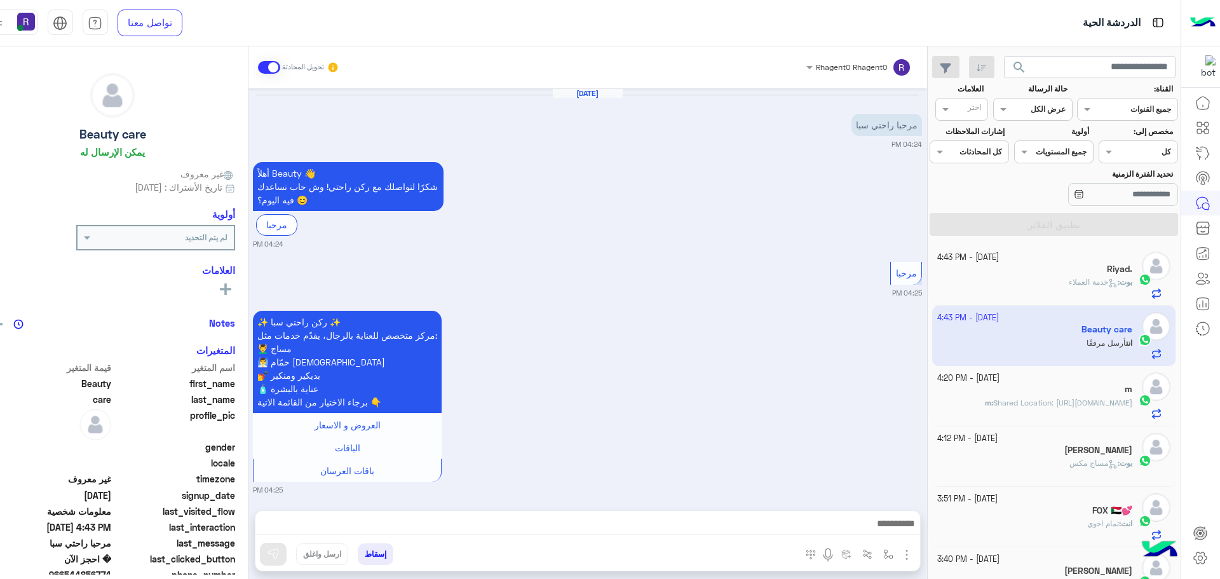
scroll to position [968, 0]
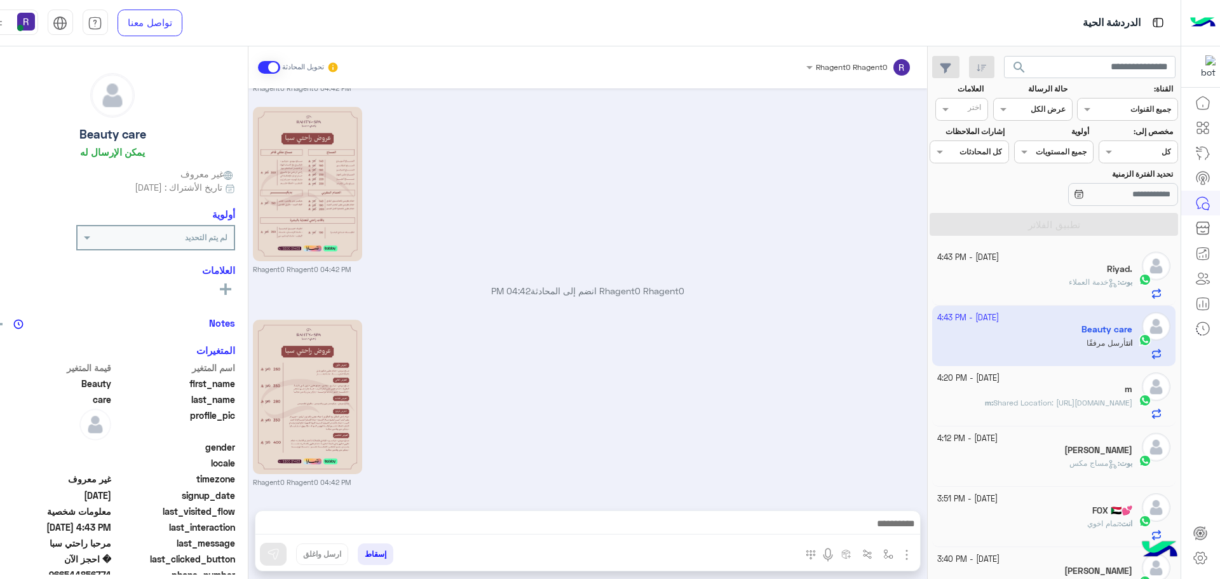
click at [1045, 278] on div "بوت : خدمة العملاء" at bounding box center [1034, 287] width 195 height 22
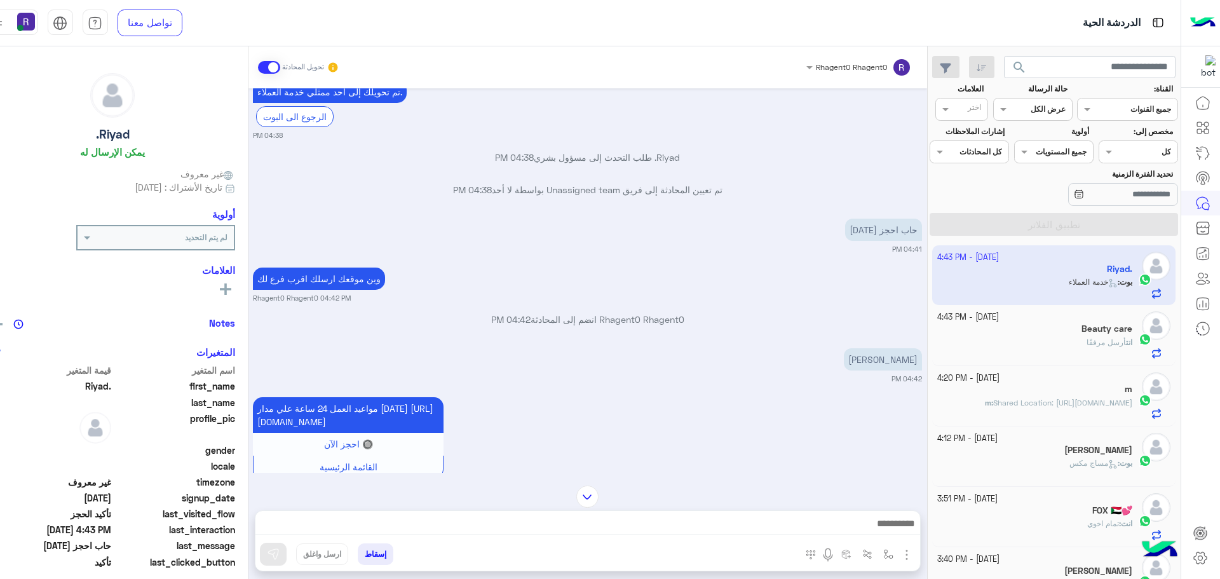
scroll to position [891, 0]
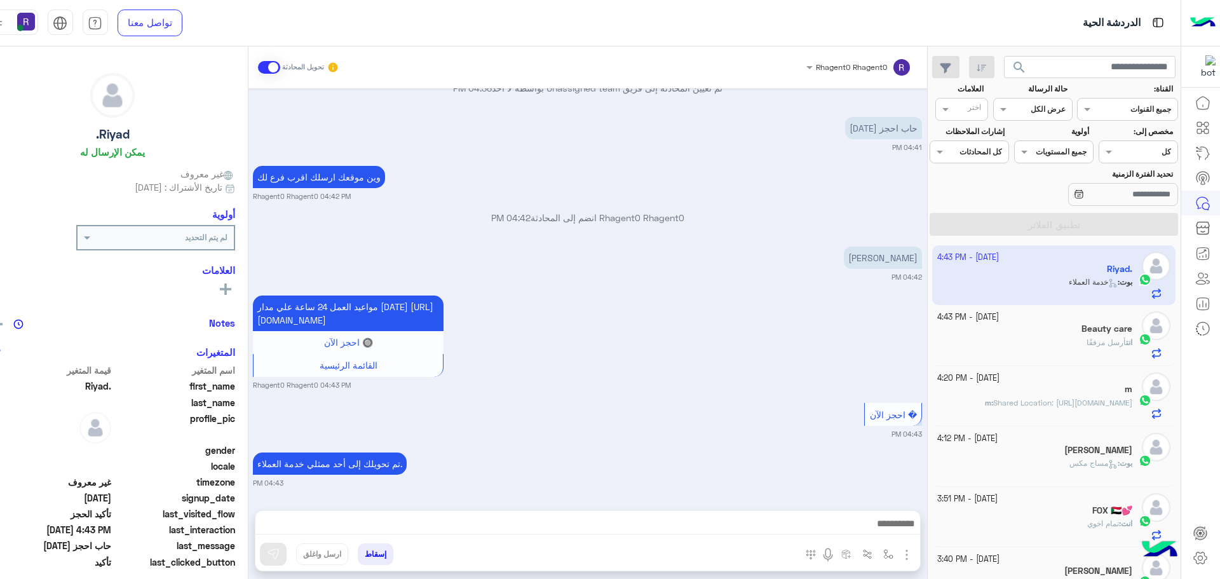
click at [1090, 509] on div "FOX 🇸🇩💕" at bounding box center [1034, 511] width 195 height 13
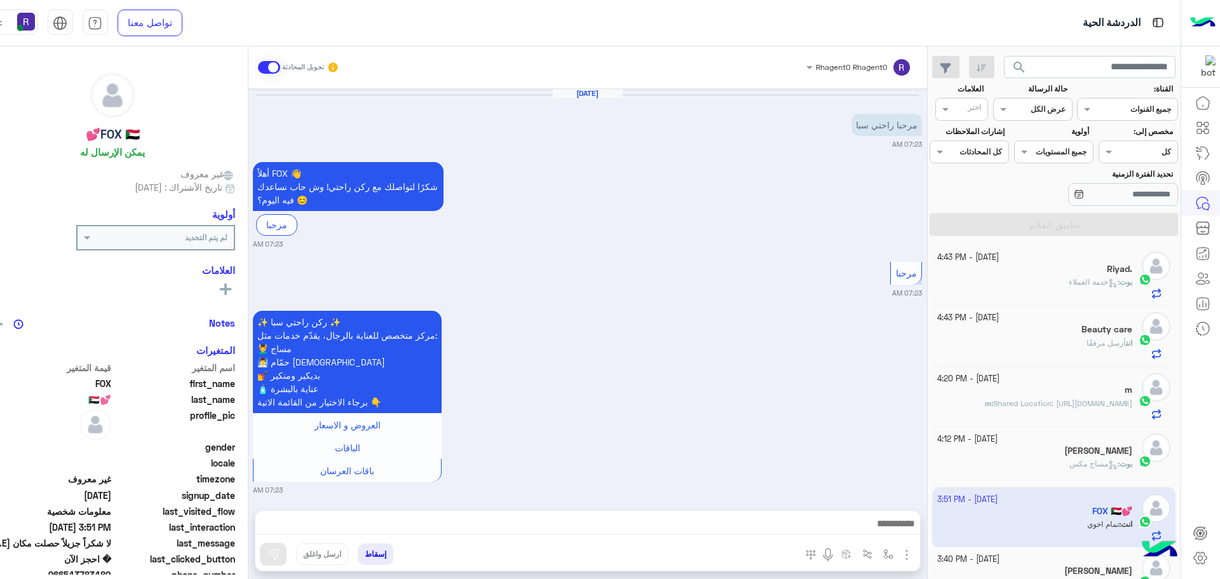
scroll to position [890, 0]
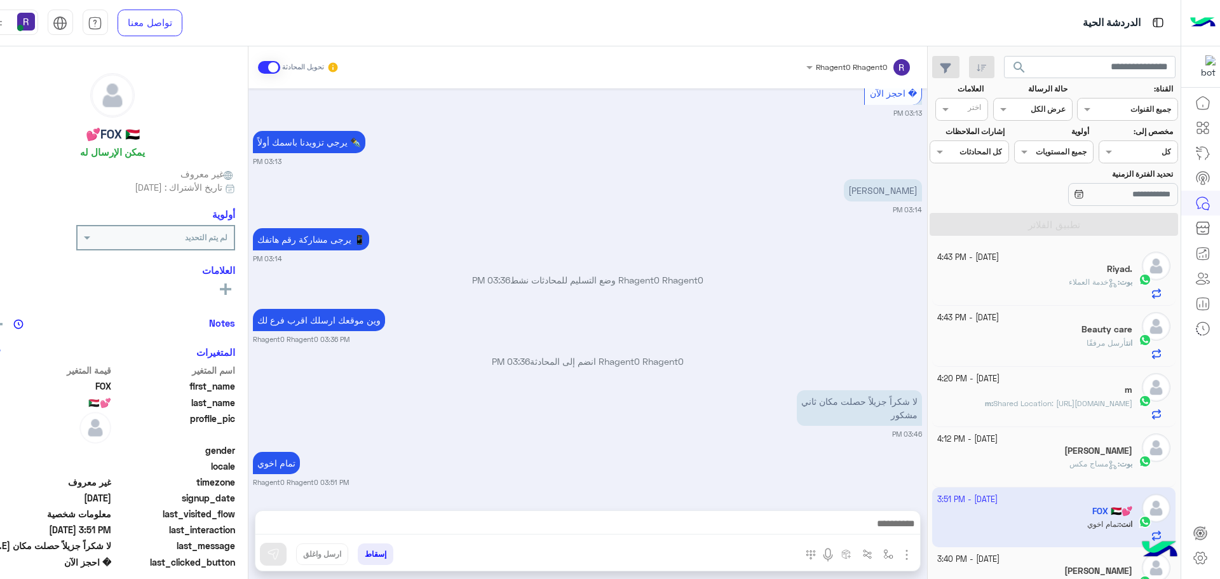
click at [1099, 283] on span "خدمة العملاء" at bounding box center [1093, 282] width 49 height 10
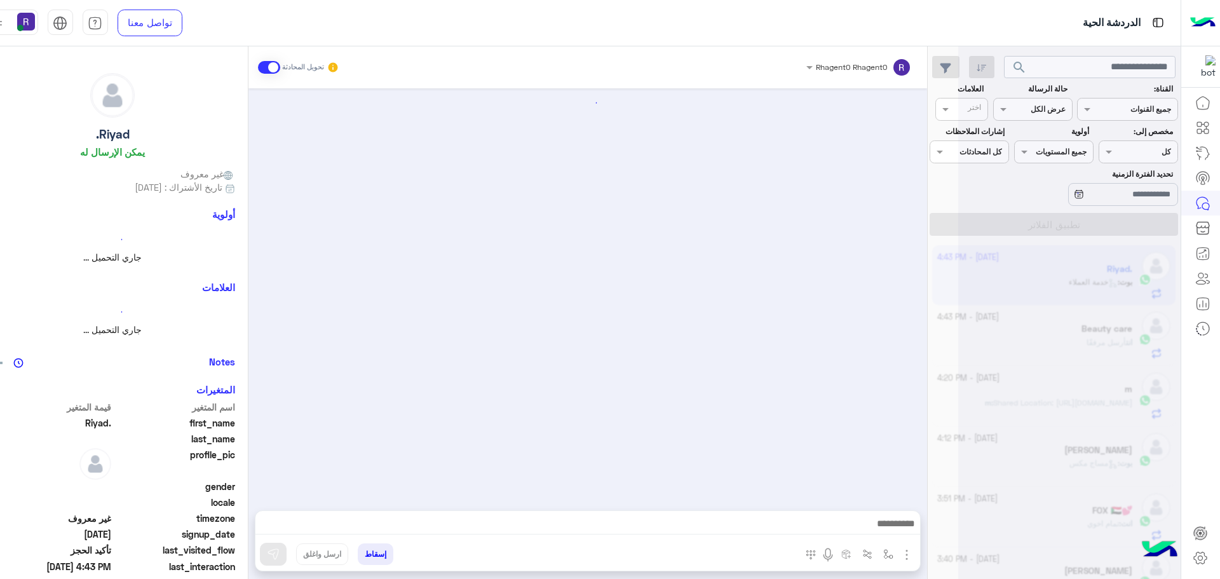
scroll to position [891, 0]
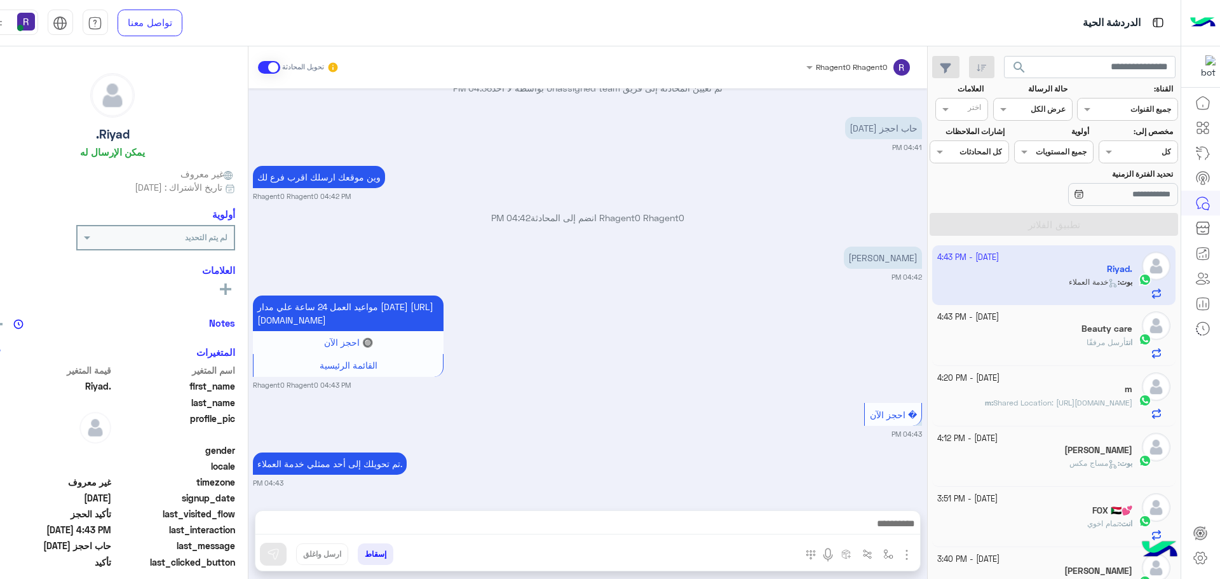
drag, startPoint x: 826, startPoint y: 189, endPoint x: 834, endPoint y: 200, distance: 13.2
click at [826, 189] on div "Oct 1, 2025 برجاء الاختيار من القائمة الاتية 👇 04:38 PM المساج السويدي 04:38 PM…" at bounding box center [587, 292] width 679 height 409
click at [1073, 345] on div "انت أرسل مرفقًا" at bounding box center [1034, 348] width 195 height 22
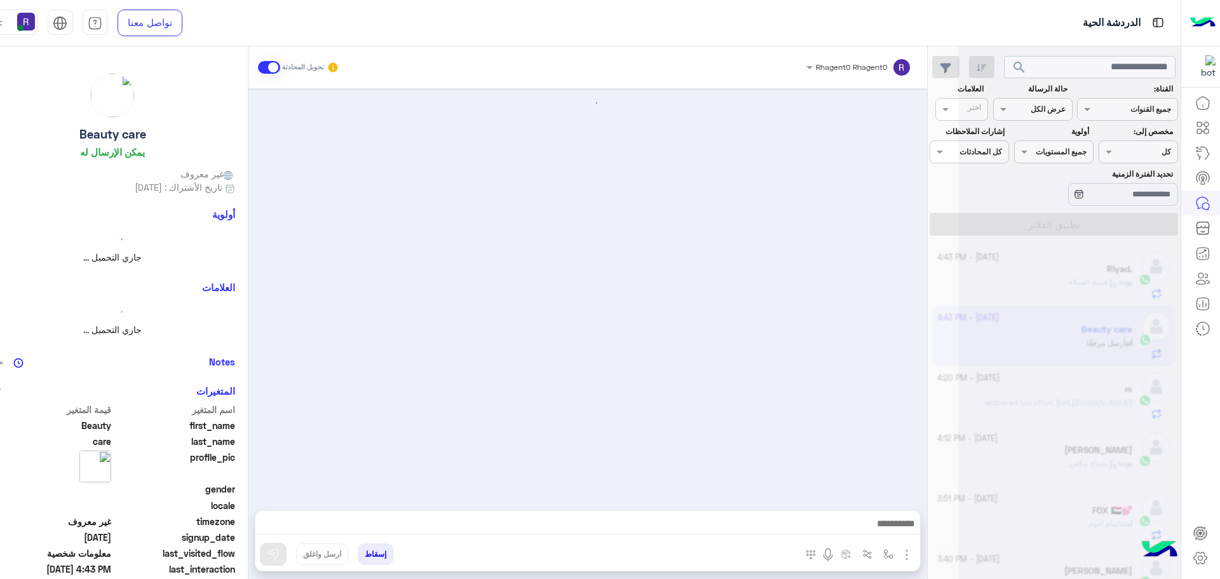
scroll to position [968, 0]
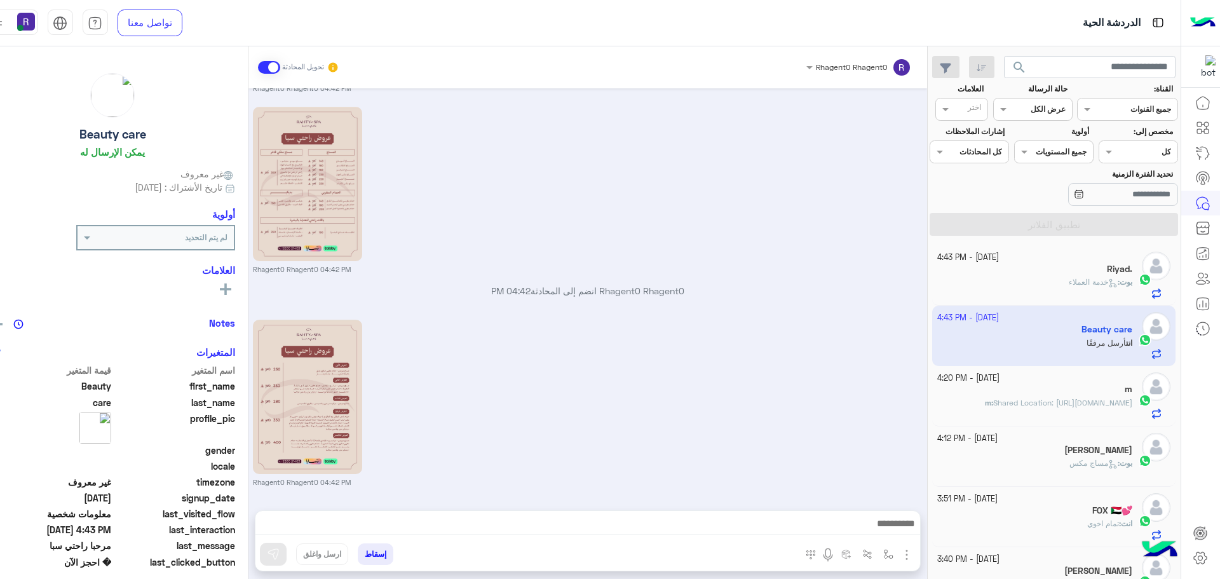
click at [1078, 285] on span "خدمة العملاء" at bounding box center [1093, 282] width 49 height 10
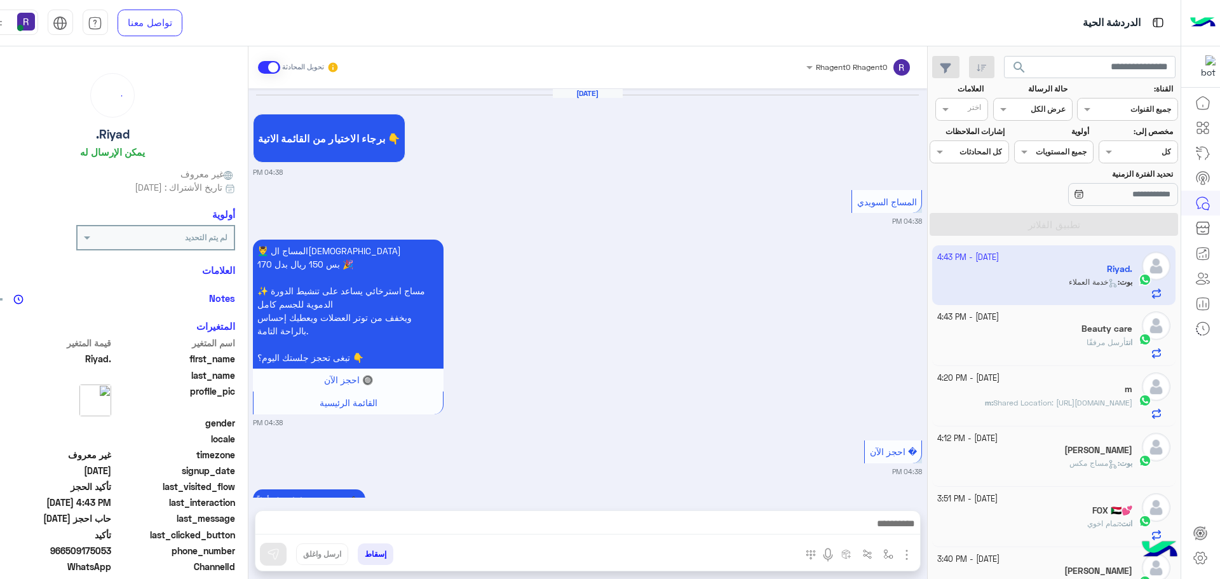
scroll to position [891, 0]
